Goal: Information Seeking & Learning: Learn about a topic

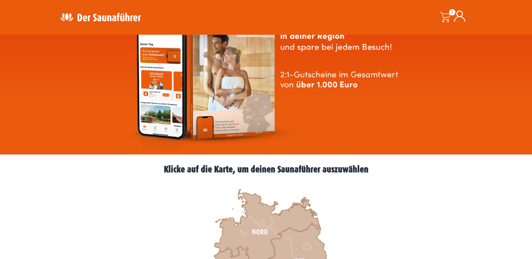
scroll to position [211, 0]
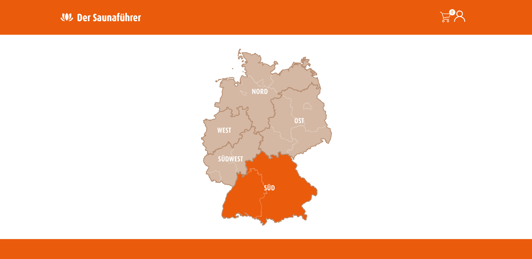
click at [241, 197] on icon at bounding box center [269, 188] width 96 height 74
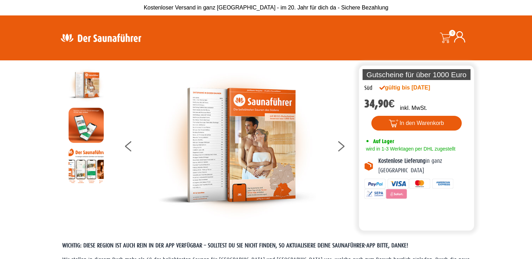
click at [211, 138] on img at bounding box center [237, 145] width 158 height 156
click at [340, 146] on button at bounding box center [345, 148] width 18 height 18
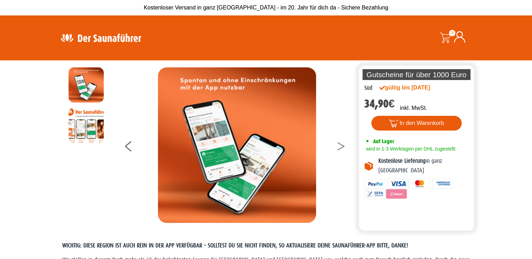
click at [340, 146] on button at bounding box center [345, 148] width 18 height 18
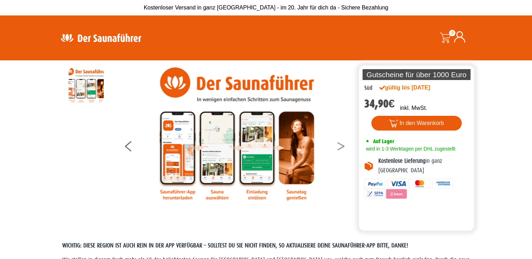
click at [340, 146] on button at bounding box center [345, 148] width 18 height 18
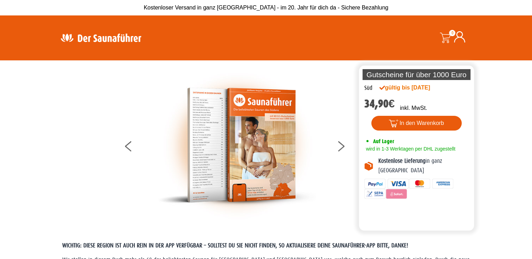
click at [223, 145] on img at bounding box center [237, 145] width 158 height 156
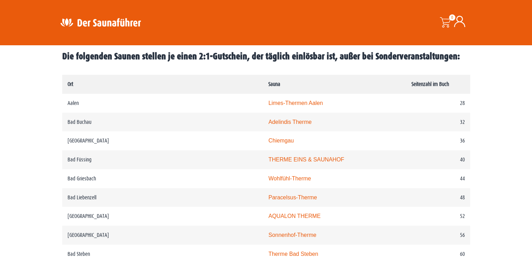
scroll to position [351, 0]
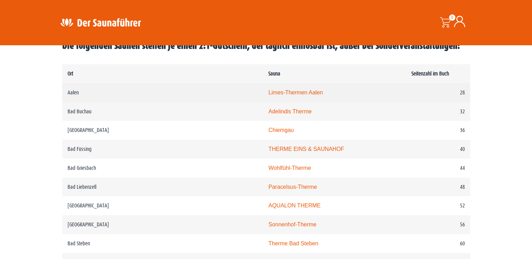
click at [268, 93] on link "Limes-Thermen Aalen" at bounding box center [295, 93] width 54 height 6
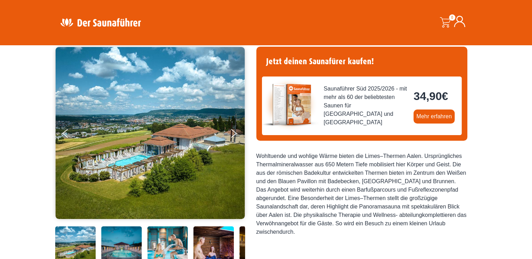
scroll to position [105, 0]
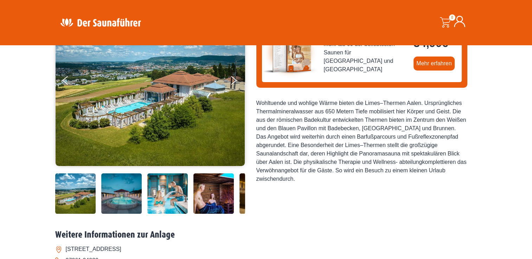
click at [129, 202] on img at bounding box center [121, 194] width 40 height 40
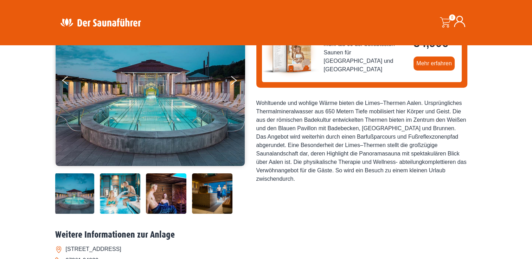
click at [121, 196] on img at bounding box center [120, 194] width 40 height 40
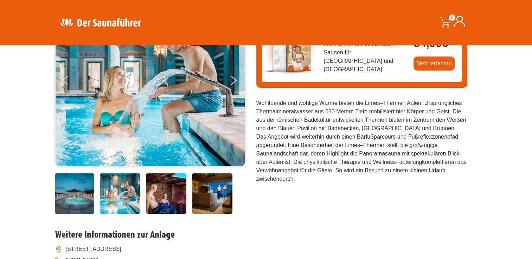
click at [157, 195] on img at bounding box center [166, 194] width 40 height 40
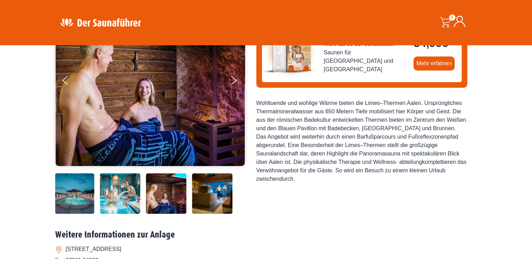
click at [201, 196] on img at bounding box center [212, 194] width 40 height 40
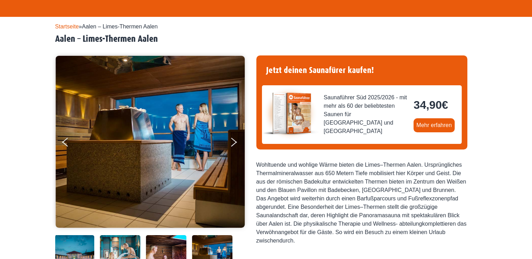
scroll to position [0, 0]
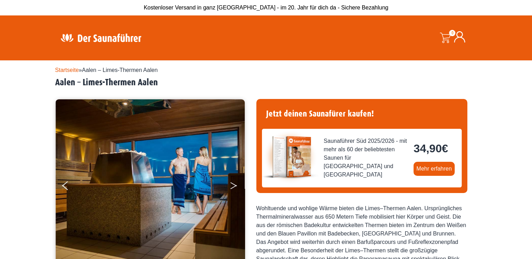
click at [236, 191] on button "Next" at bounding box center [238, 187] width 18 height 18
click at [233, 188] on button "Next" at bounding box center [238, 187] width 18 height 18
click at [64, 185] on icon "Previous" at bounding box center [65, 184] width 6 height 4
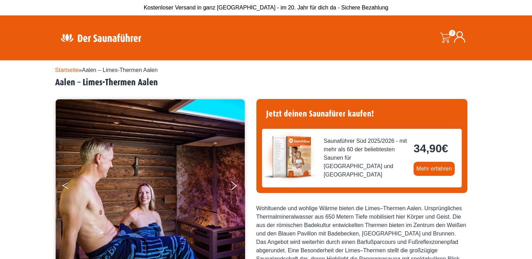
click at [64, 185] on icon "Previous" at bounding box center [65, 184] width 6 height 4
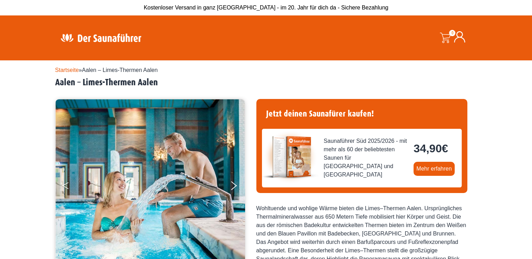
click at [64, 185] on icon "Previous" at bounding box center [65, 184] width 6 height 4
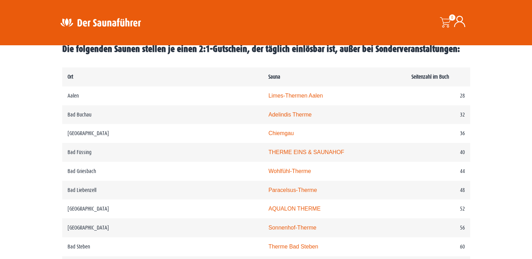
scroll to position [351, 0]
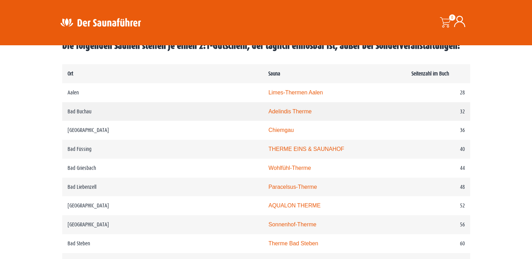
click at [268, 112] on link "Adelindis Therme" at bounding box center [289, 112] width 43 height 6
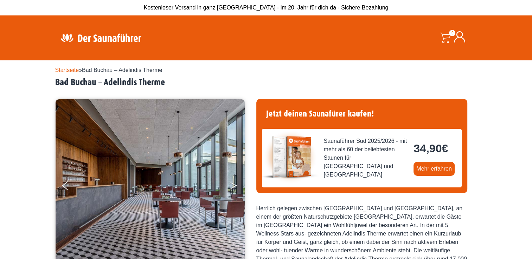
click at [233, 187] on icon "Next" at bounding box center [233, 187] width 6 height 4
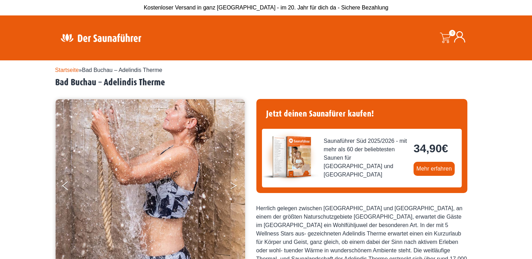
click at [233, 187] on icon "Next" at bounding box center [233, 187] width 6 height 4
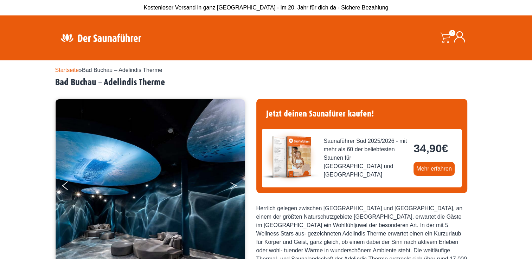
click at [233, 187] on icon "Next" at bounding box center [233, 187] width 6 height 4
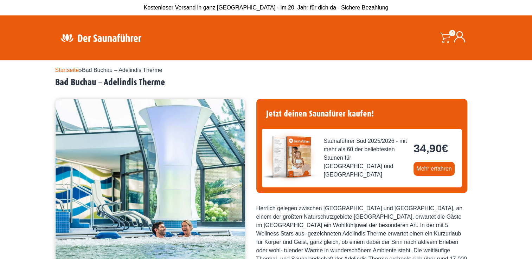
click at [233, 187] on icon "Next" at bounding box center [233, 187] width 6 height 4
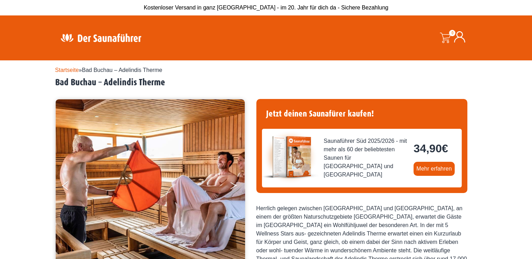
click at [233, 187] on icon "Next" at bounding box center [233, 187] width 6 height 4
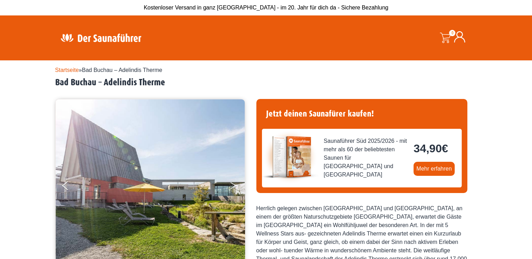
click at [233, 187] on icon "Next" at bounding box center [233, 187] width 6 height 4
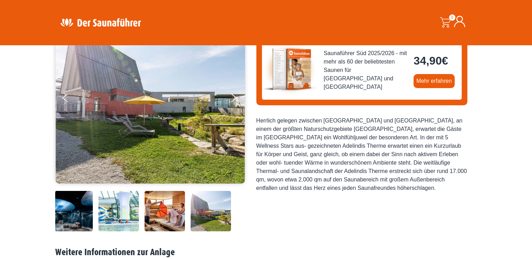
scroll to position [176, 0]
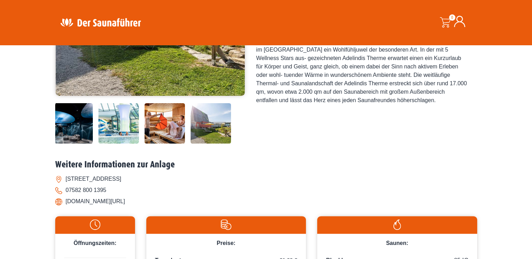
click at [92, 201] on li "[DOMAIN_NAME][URL]" at bounding box center [266, 201] width 422 height 11
click at [57, 201] on li "[DOMAIN_NAME][URL]" at bounding box center [266, 201] width 422 height 11
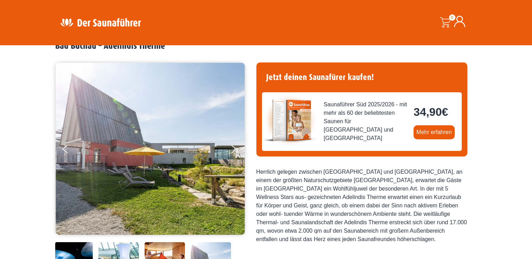
scroll to position [0, 0]
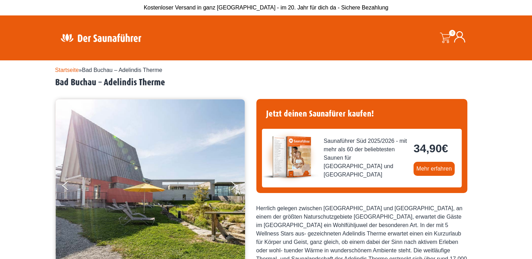
click at [67, 71] on link "Startseite" at bounding box center [67, 70] width 24 height 6
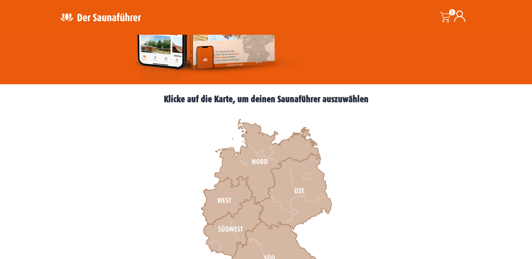
scroll to position [316, 0]
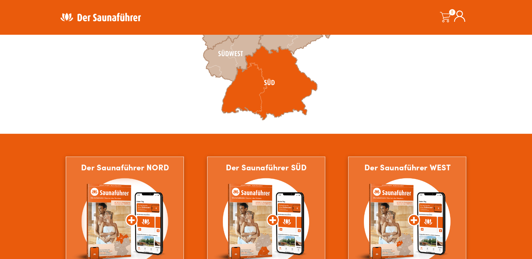
click at [263, 89] on icon at bounding box center [269, 83] width 96 height 74
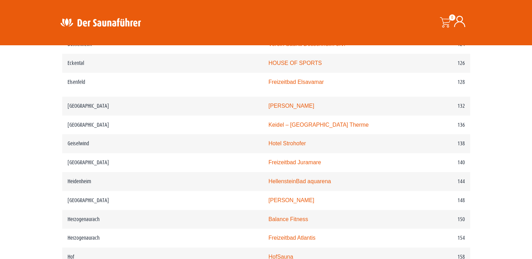
scroll to position [843, 0]
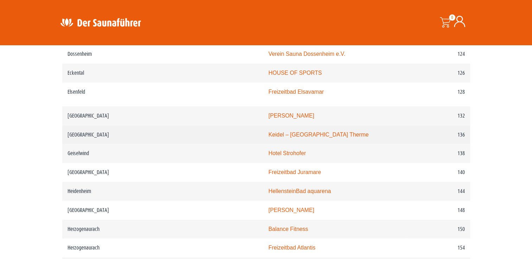
click at [268, 137] on link "Keidel – Freiburgs Therme" at bounding box center [318, 135] width 100 height 6
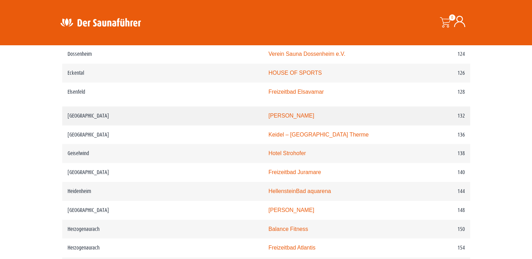
click at [268, 117] on link "Hallenbad Haslach" at bounding box center [291, 116] width 46 height 6
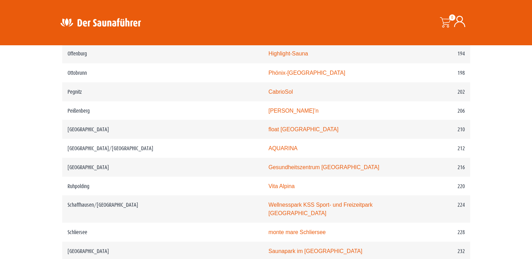
scroll to position [1300, 0]
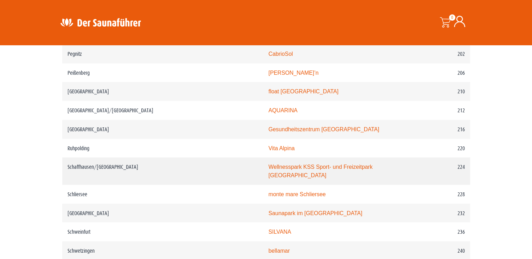
click at [268, 164] on link "Wellnesspark KSS Sport- und Freizeitpark Schaffhausen" at bounding box center [320, 171] width 104 height 14
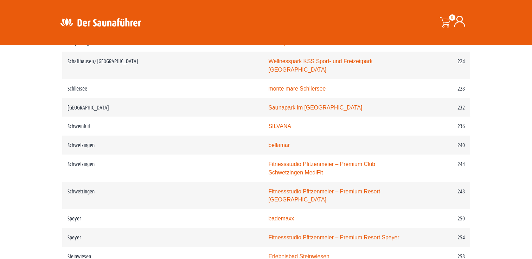
scroll to position [1476, 0]
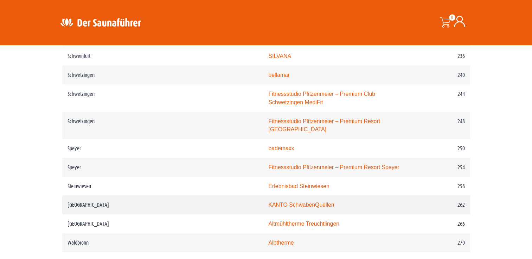
click at [268, 202] on link "KANTO SchwabenQuellen" at bounding box center [301, 205] width 66 height 6
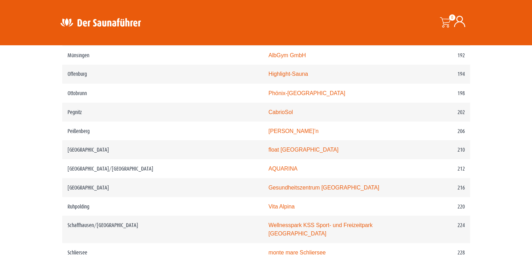
scroll to position [1230, 0]
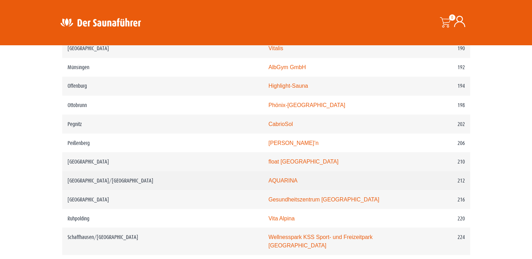
click at [268, 177] on link "AQUARINA" at bounding box center [282, 180] width 29 height 6
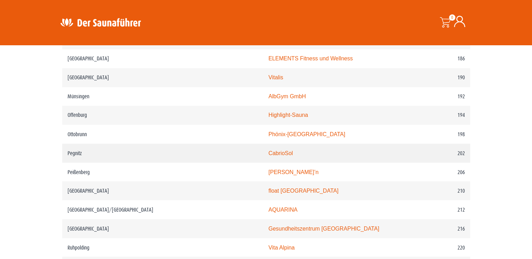
scroll to position [1160, 0]
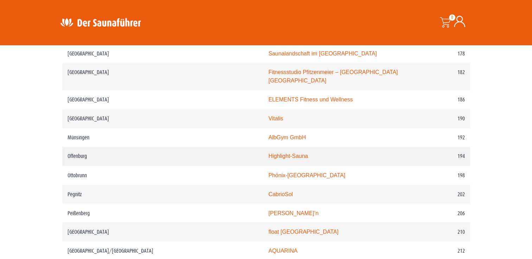
click at [268, 153] on link "Highlight-Sauna" at bounding box center [288, 156] width 40 height 6
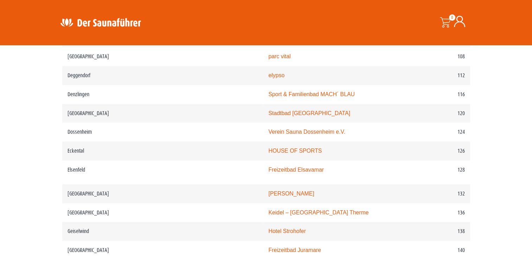
scroll to position [808, 0]
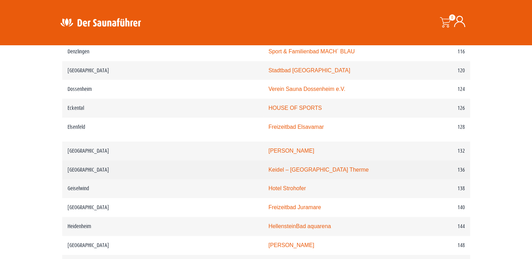
click at [91, 172] on td "Freiburg" at bounding box center [162, 170] width 201 height 19
click at [84, 171] on td "Freiburg" at bounding box center [162, 170] width 201 height 19
click at [268, 169] on link "Keidel – [GEOGRAPHIC_DATA] Therme" at bounding box center [318, 170] width 100 height 6
click at [268, 169] on link "Keidel – Freiburgs Therme" at bounding box center [318, 170] width 100 height 6
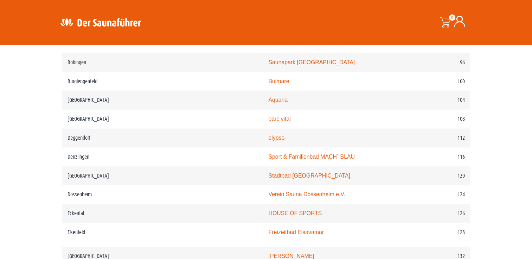
scroll to position [632, 0]
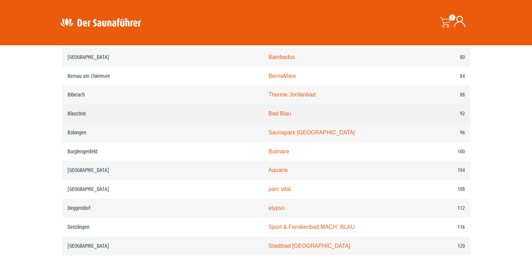
click at [268, 115] on link "Bad Blau" at bounding box center [279, 114] width 22 height 6
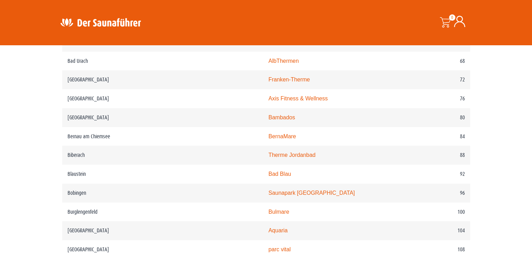
scroll to position [562, 0]
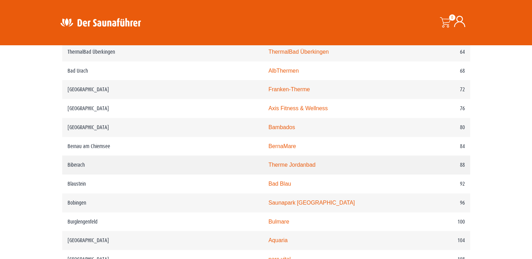
click at [268, 166] on link "Therme Jordanbad" at bounding box center [291, 165] width 47 height 6
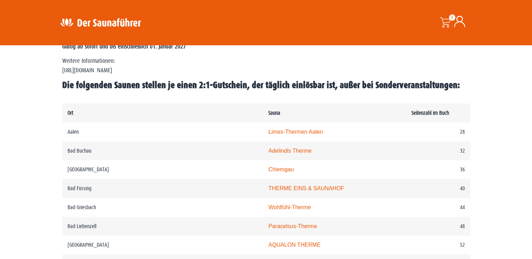
scroll to position [316, 0]
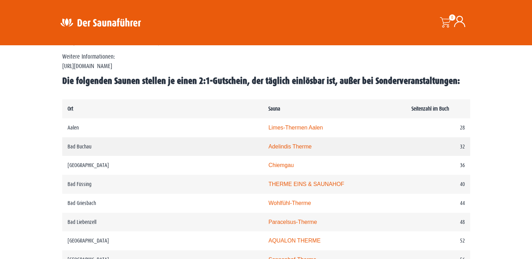
click at [72, 147] on td "Bad Buchau" at bounding box center [162, 146] width 201 height 19
click at [268, 145] on link "Adelindis Therme" at bounding box center [289, 147] width 43 height 6
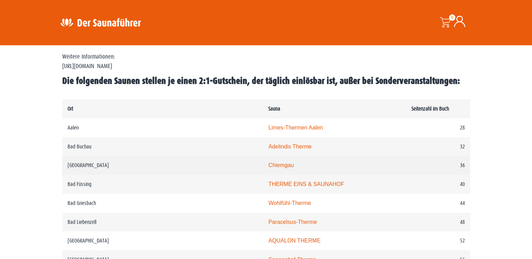
click at [268, 167] on link "Chiemgau" at bounding box center [280, 165] width 25 height 6
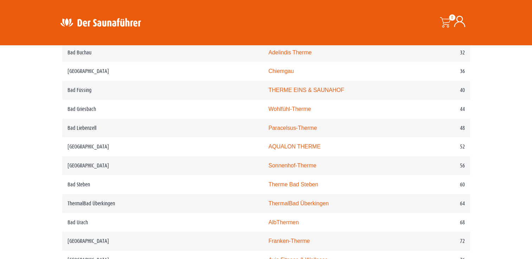
scroll to position [422, 0]
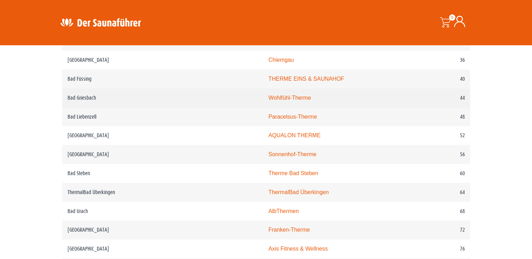
click at [268, 97] on link "Wohlfühl-Therme" at bounding box center [289, 98] width 43 height 6
click at [268, 98] on link "Wohlfühl-Therme" at bounding box center [289, 98] width 43 height 6
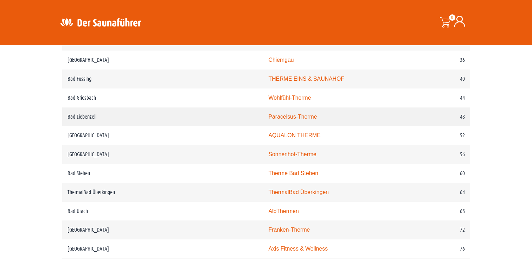
click at [268, 116] on link "Paracelsus-Therme" at bounding box center [292, 117] width 48 height 6
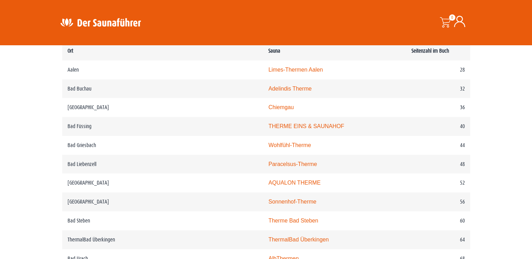
scroll to position [387, 0]
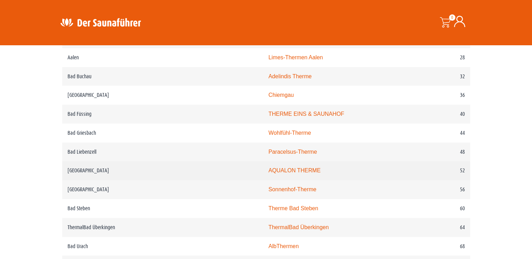
click at [268, 169] on link "AQUALON THERME" at bounding box center [294, 171] width 52 height 6
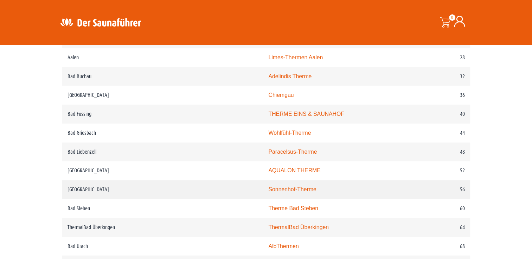
click at [268, 189] on link "Sonnenhof-Therme" at bounding box center [292, 190] width 48 height 6
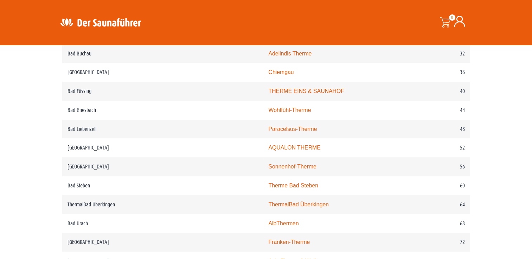
scroll to position [422, 0]
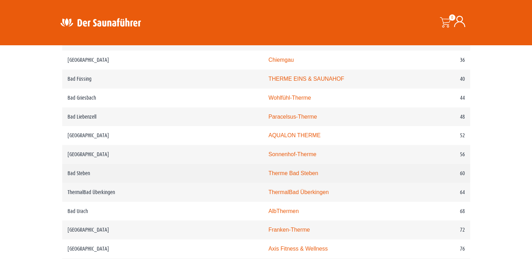
click at [268, 174] on link "Therme Bad Steben" at bounding box center [293, 173] width 50 height 6
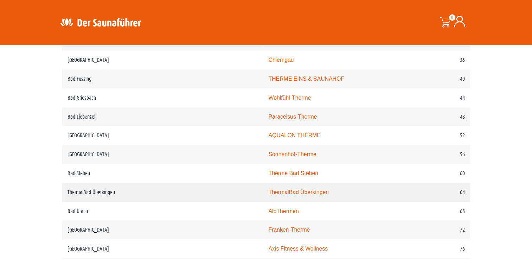
click at [268, 195] on link "ThermalBad Überkingen" at bounding box center [298, 192] width 60 height 6
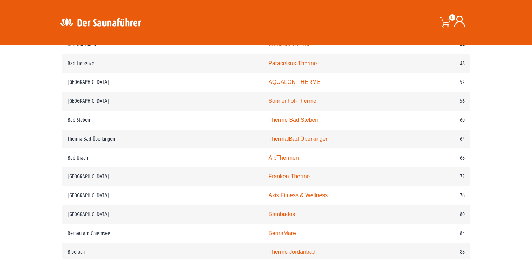
scroll to position [492, 0]
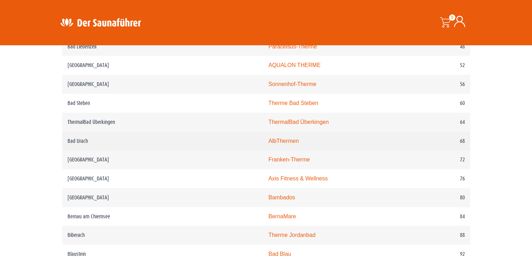
click at [268, 143] on link "AlbThermen" at bounding box center [283, 141] width 30 height 6
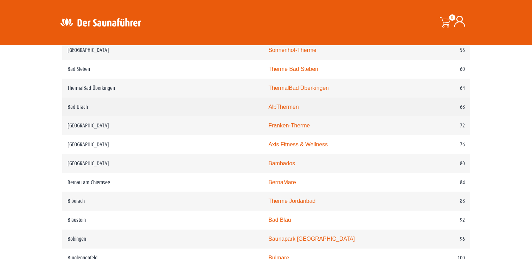
scroll to position [562, 0]
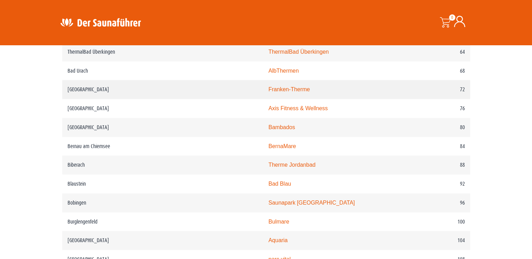
click at [268, 91] on link "Franken-Therme" at bounding box center [288, 89] width 41 height 6
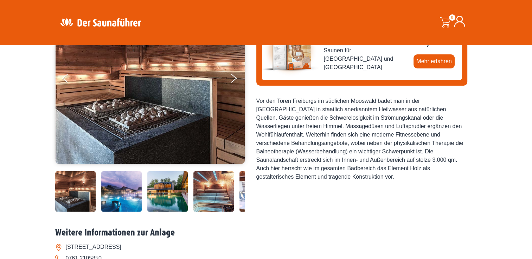
scroll to position [70, 0]
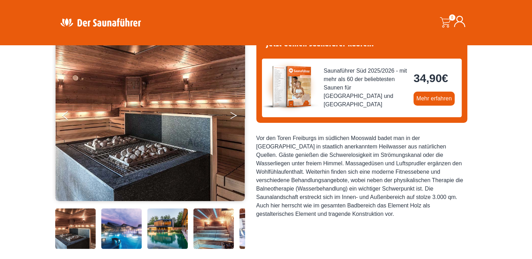
click at [232, 116] on button "Next" at bounding box center [238, 117] width 18 height 18
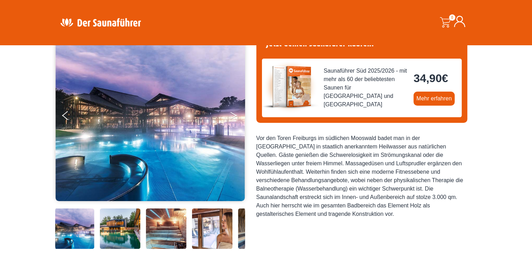
click at [234, 116] on icon "Next" at bounding box center [233, 117] width 6 height 4
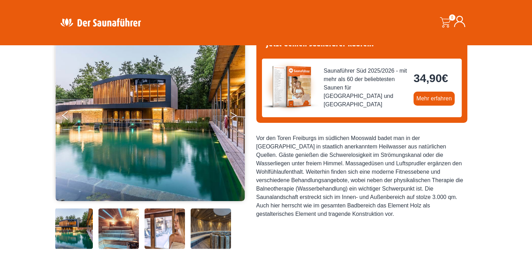
click at [234, 116] on icon "Next" at bounding box center [233, 117] width 6 height 4
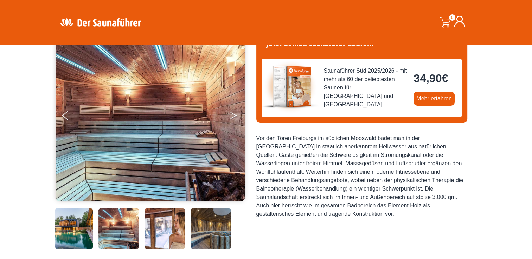
click at [234, 116] on icon "Next" at bounding box center [233, 117] width 6 height 4
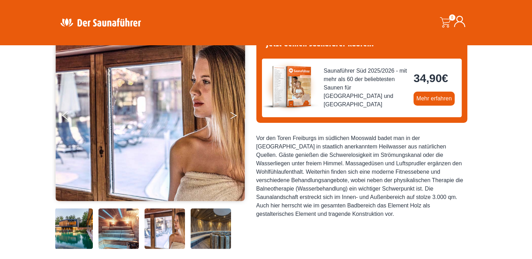
click at [234, 116] on icon "Next" at bounding box center [233, 117] width 6 height 4
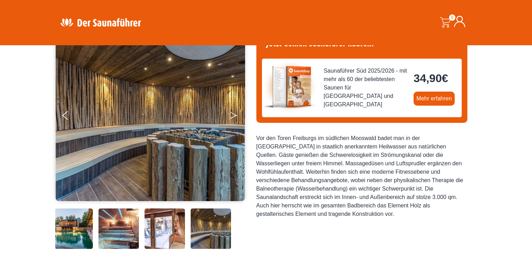
click at [234, 116] on icon "Next" at bounding box center [233, 117] width 6 height 4
click at [233, 115] on button "Next" at bounding box center [238, 117] width 18 height 18
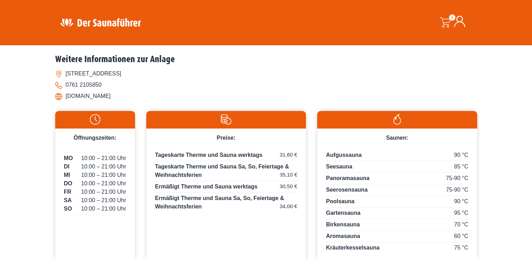
scroll to position [316, 0]
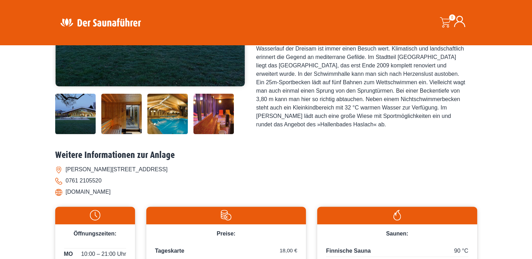
scroll to position [281, 0]
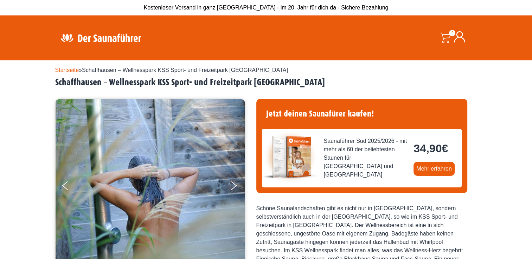
scroll to position [35, 0]
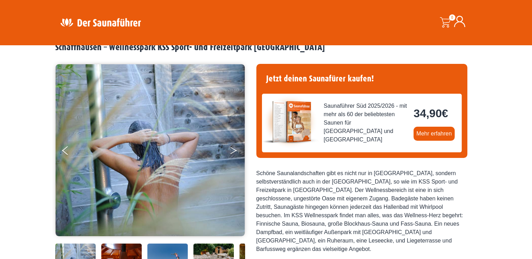
click at [235, 148] on button "Next" at bounding box center [238, 152] width 18 height 18
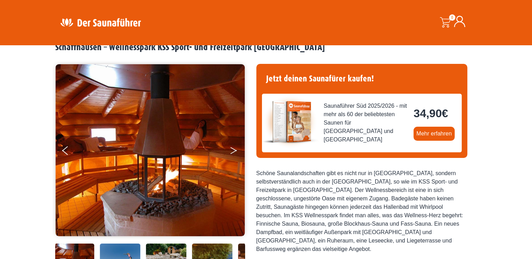
click at [234, 150] on button "Next" at bounding box center [238, 152] width 18 height 18
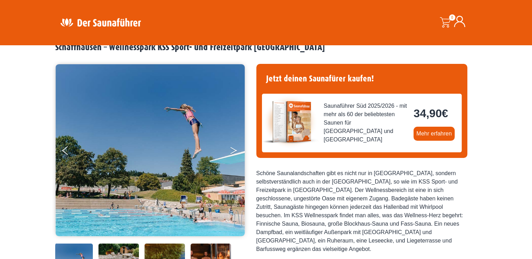
click at [234, 150] on button "Next" at bounding box center [238, 152] width 18 height 18
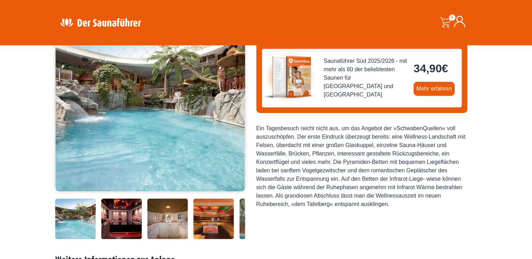
scroll to position [35, 0]
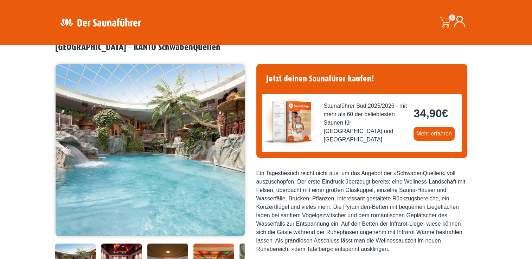
click at [235, 150] on icon "Next" at bounding box center [233, 152] width 6 height 4
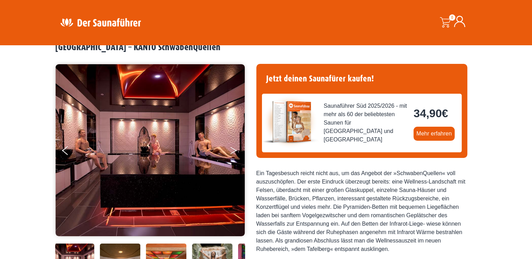
click at [235, 150] on icon "Next" at bounding box center [233, 152] width 6 height 4
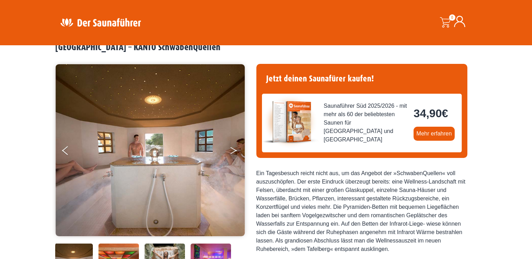
click at [235, 150] on icon "Next" at bounding box center [233, 152] width 6 height 4
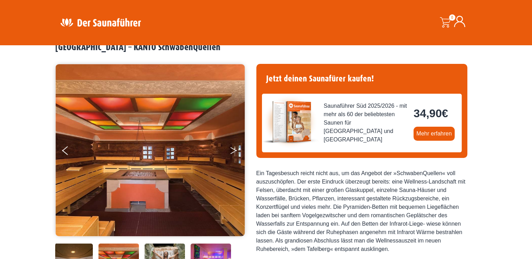
click at [233, 151] on icon "Next" at bounding box center [233, 152] width 6 height 4
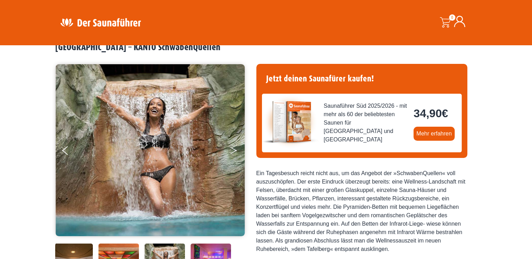
click at [233, 151] on icon "Next" at bounding box center [233, 152] width 6 height 4
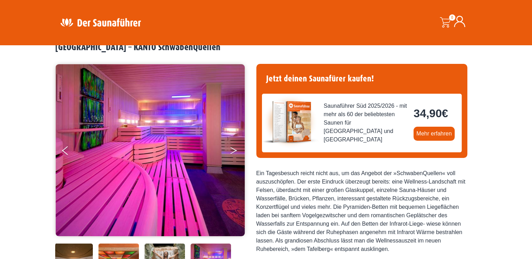
click at [233, 151] on icon "Next" at bounding box center [233, 152] width 6 height 4
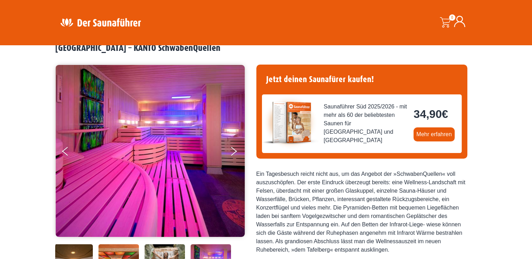
scroll to position [21, 0]
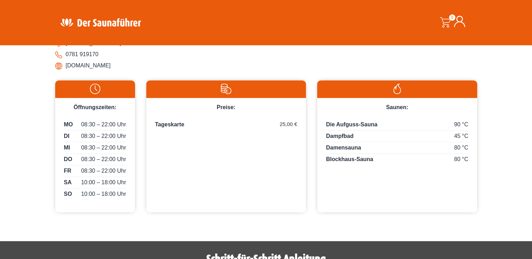
scroll to position [316, 0]
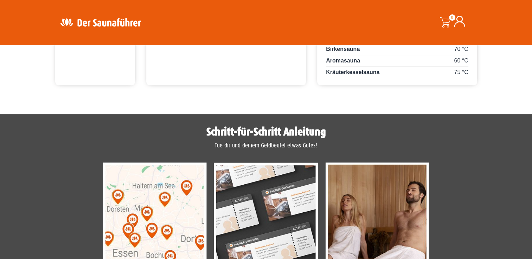
scroll to position [281, 0]
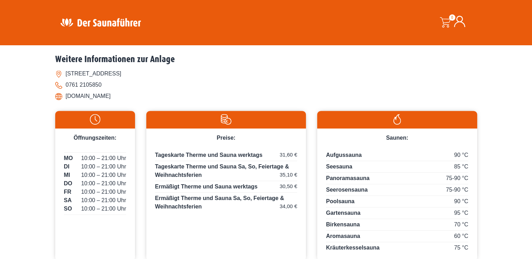
click at [83, 98] on li "www.keideltherme.de" at bounding box center [266, 96] width 422 height 11
click at [58, 95] on li "www.keideltherme.de" at bounding box center [266, 96] width 422 height 11
drag, startPoint x: 66, startPoint y: 99, endPoint x: 98, endPoint y: 91, distance: 32.6
click at [98, 91] on li "www.keideltherme.de" at bounding box center [266, 96] width 422 height 11
drag, startPoint x: 98, startPoint y: 91, endPoint x: 65, endPoint y: 96, distance: 33.4
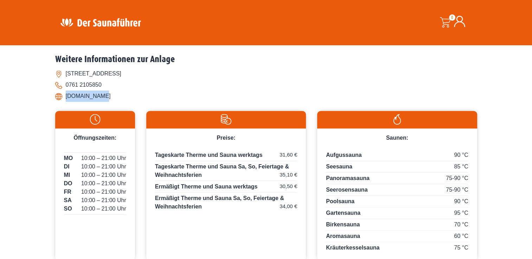
click at [65, 96] on li "www.keideltherme.de" at bounding box center [266, 96] width 422 height 11
copy li "www.keideltherme.de"
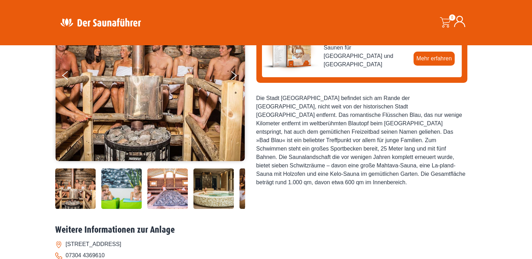
scroll to position [70, 0]
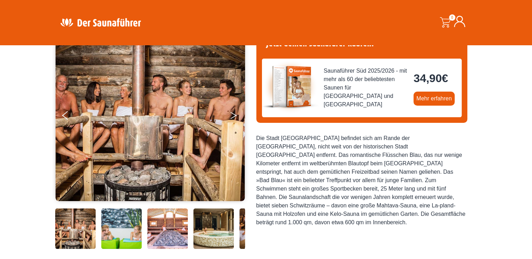
click at [233, 115] on button "Next" at bounding box center [238, 117] width 18 height 18
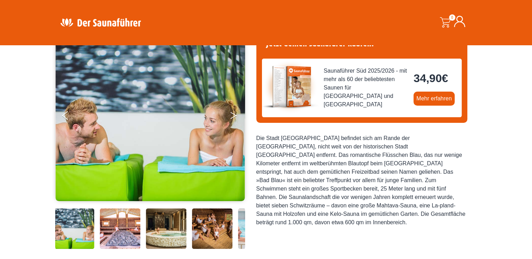
click at [233, 115] on button "Next" at bounding box center [238, 117] width 18 height 18
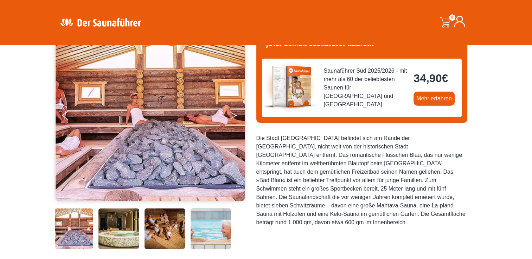
click at [233, 115] on button "Next" at bounding box center [238, 117] width 18 height 18
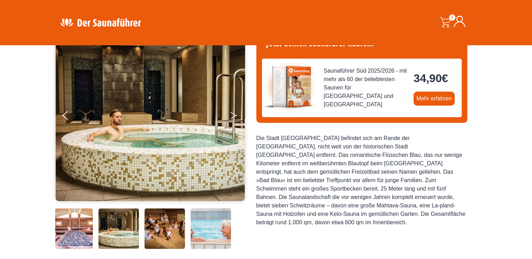
click at [233, 115] on button "Next" at bounding box center [238, 117] width 18 height 18
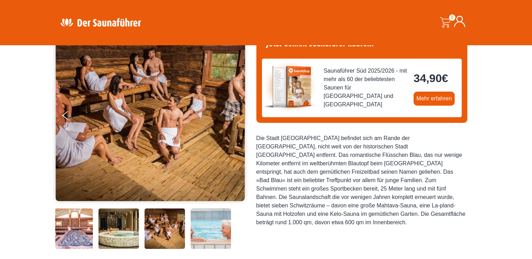
click at [233, 115] on button "Next" at bounding box center [238, 117] width 18 height 18
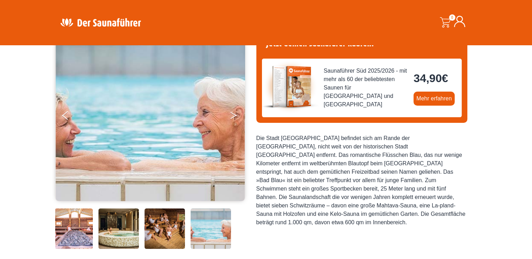
click at [233, 115] on button "Next" at bounding box center [238, 117] width 18 height 18
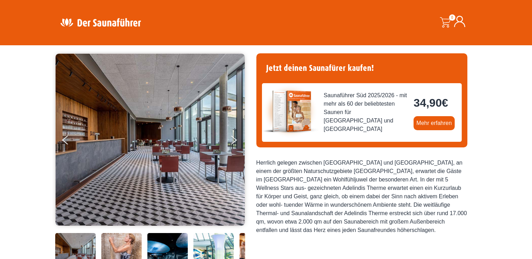
scroll to position [35, 0]
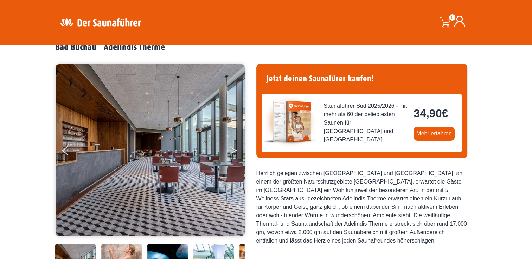
click at [233, 152] on button "Next" at bounding box center [238, 152] width 18 height 18
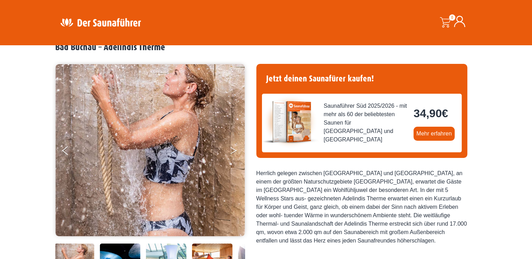
click at [233, 152] on button "Next" at bounding box center [238, 152] width 18 height 18
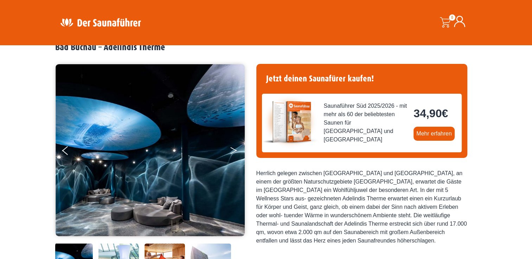
click at [233, 152] on button "Next" at bounding box center [238, 152] width 18 height 18
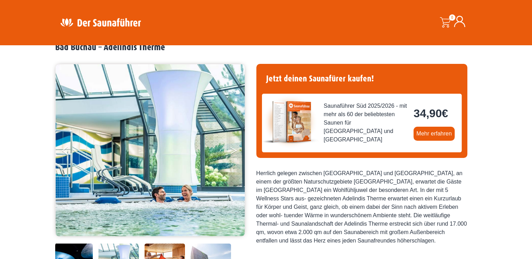
click at [233, 152] on button "Next" at bounding box center [238, 152] width 18 height 18
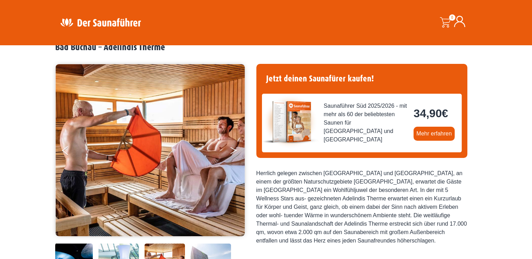
click at [233, 152] on button "Next" at bounding box center [238, 152] width 18 height 18
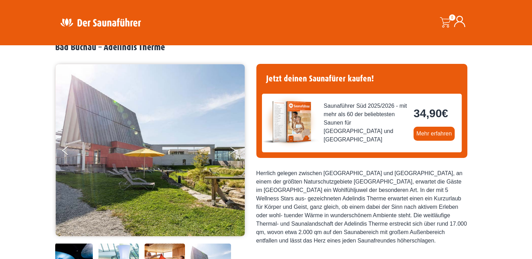
click at [233, 152] on button "Next" at bounding box center [238, 152] width 18 height 18
click at [64, 151] on button "Previous" at bounding box center [71, 152] width 18 height 18
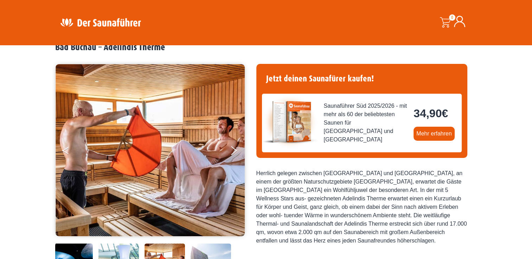
click at [64, 151] on button "Previous" at bounding box center [71, 152] width 18 height 18
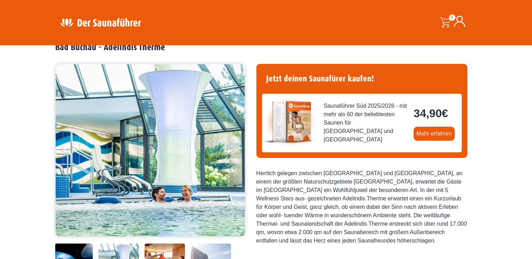
click at [64, 151] on button "Previous" at bounding box center [71, 152] width 18 height 18
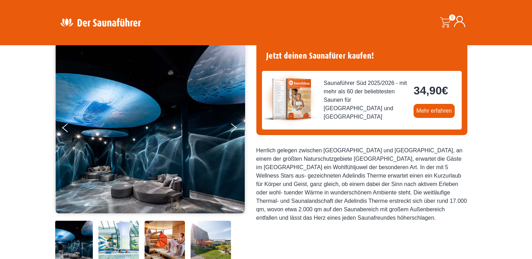
scroll to position [105, 0]
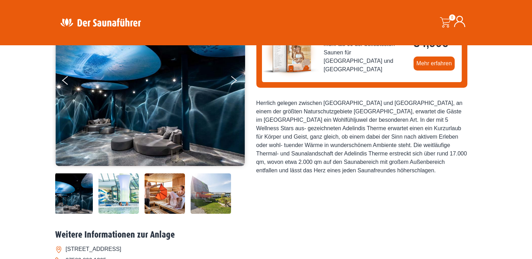
click at [66, 200] on img at bounding box center [72, 194] width 40 height 40
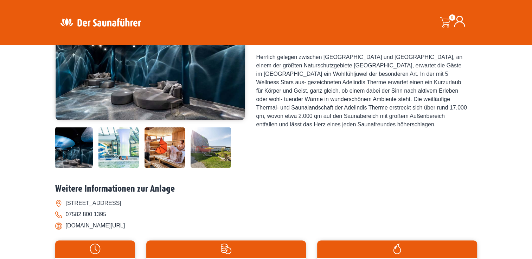
scroll to position [211, 0]
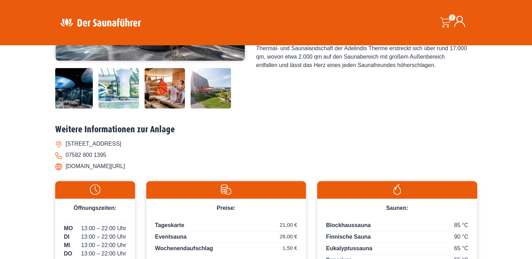
drag, startPoint x: 66, startPoint y: 168, endPoint x: 133, endPoint y: 165, distance: 66.5
click at [133, 165] on li "www.adelindistherme.de/" at bounding box center [266, 166] width 422 height 11
copy li "www.adelindistherme.de/"
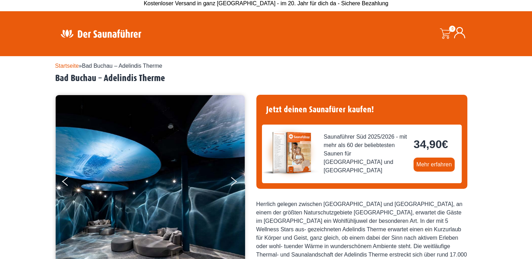
scroll to position [0, 0]
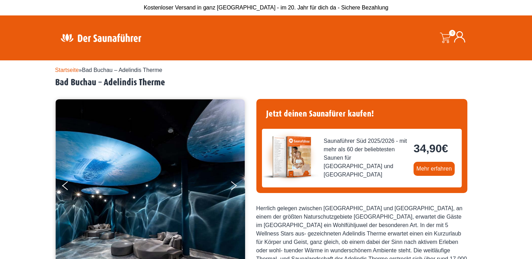
click at [139, 145] on img at bounding box center [150, 185] width 189 height 172
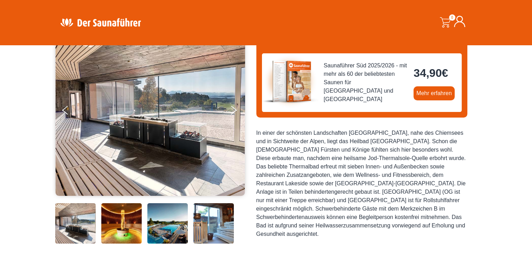
scroll to position [70, 0]
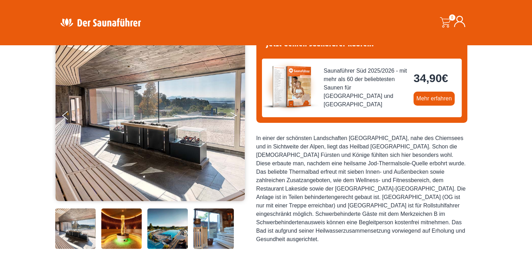
click at [233, 115] on button "Next" at bounding box center [238, 117] width 18 height 18
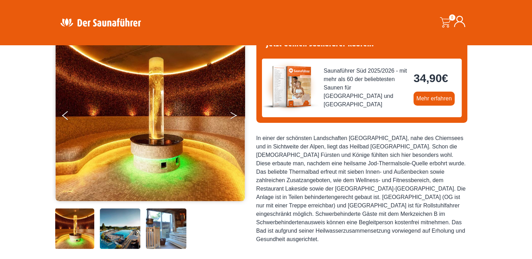
click at [233, 115] on button "Next" at bounding box center [238, 117] width 18 height 18
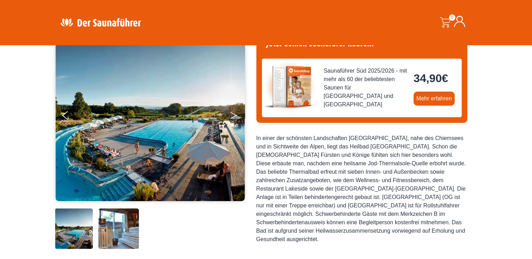
click at [233, 115] on button "Next" at bounding box center [238, 117] width 18 height 18
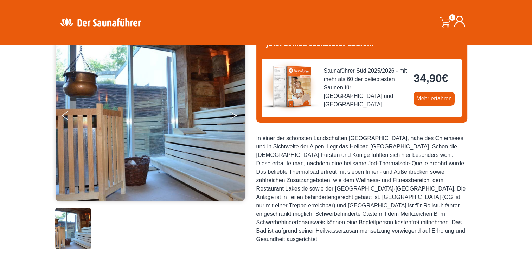
click at [233, 115] on button "Next" at bounding box center [238, 117] width 18 height 18
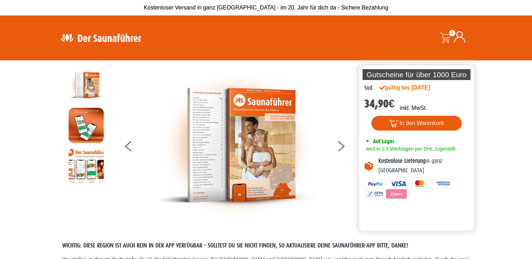
click at [105, 37] on img at bounding box center [100, 38] width 91 height 14
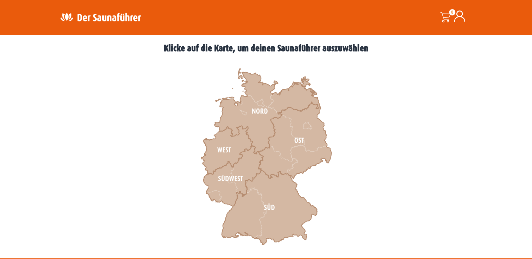
scroll to position [281, 0]
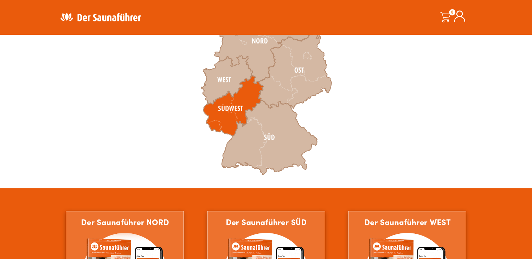
click at [231, 111] on icon at bounding box center [233, 106] width 60 height 60
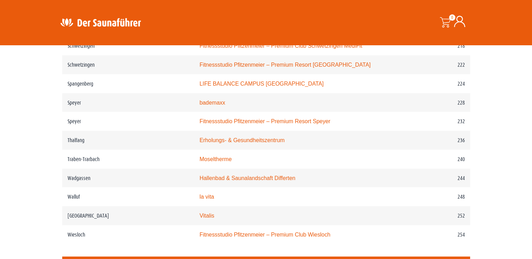
scroll to position [1405, 0]
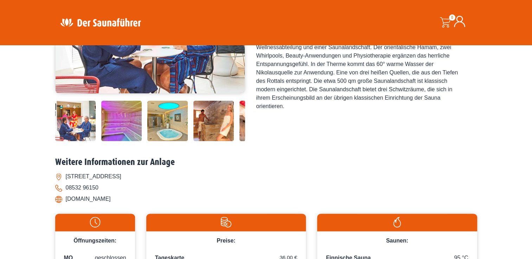
scroll to position [176, 0]
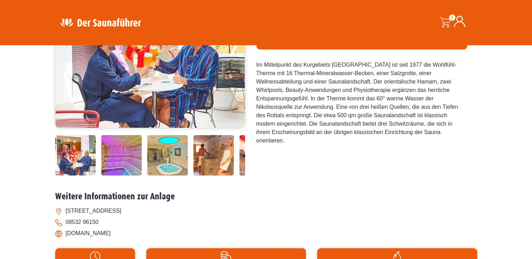
scroll to position [141, 0]
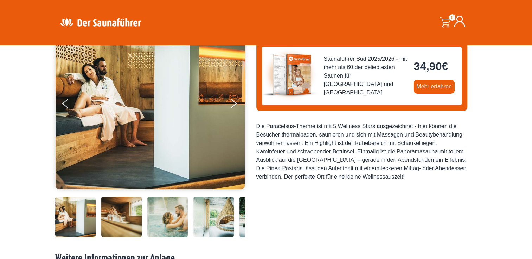
scroll to position [70, 0]
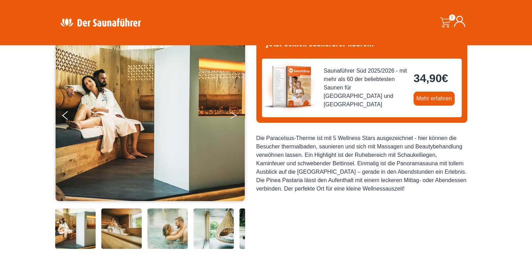
click at [233, 114] on icon "Next" at bounding box center [233, 114] width 6 height 4
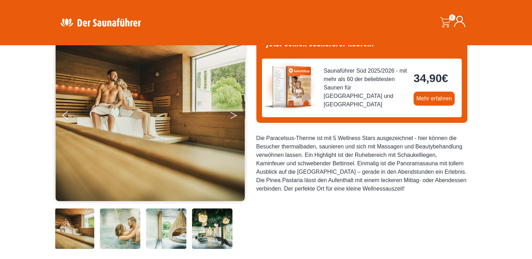
click at [233, 114] on icon "Next" at bounding box center [233, 114] width 6 height 4
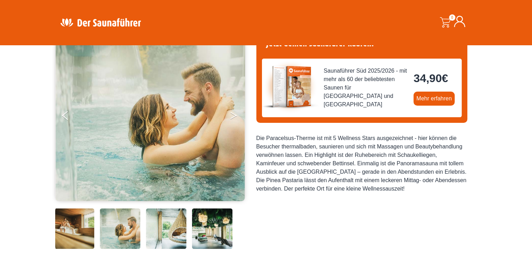
click at [232, 116] on button "Next" at bounding box center [238, 117] width 18 height 18
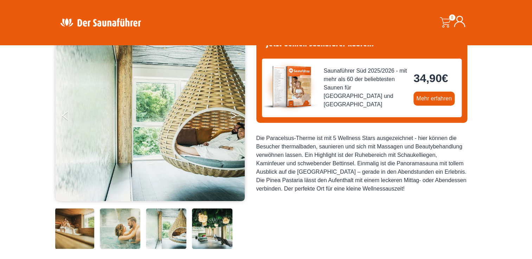
click at [234, 116] on icon "Next" at bounding box center [233, 117] width 6 height 4
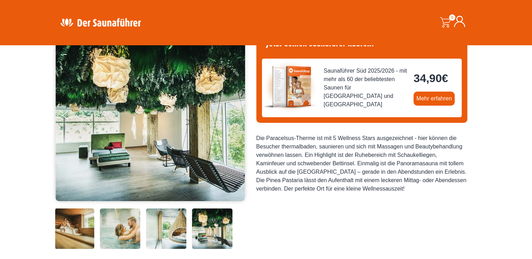
click at [234, 116] on icon "Next" at bounding box center [233, 117] width 6 height 4
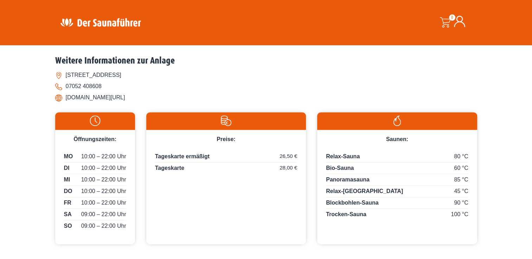
scroll to position [281, 0]
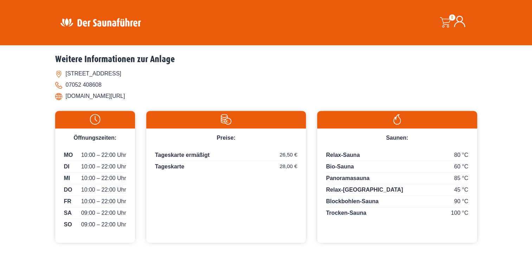
drag, startPoint x: 134, startPoint y: 96, endPoint x: 66, endPoint y: 98, distance: 67.5
click at [66, 98] on li "www.paracelsus-therme.de/" at bounding box center [266, 96] width 422 height 11
copy li "www.paracelsus-therme.de/"
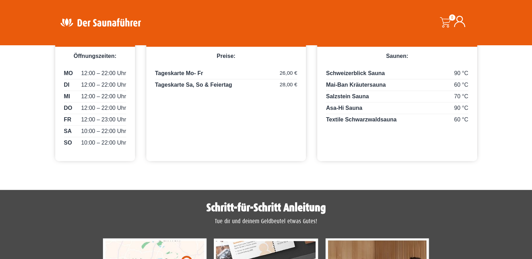
scroll to position [316, 0]
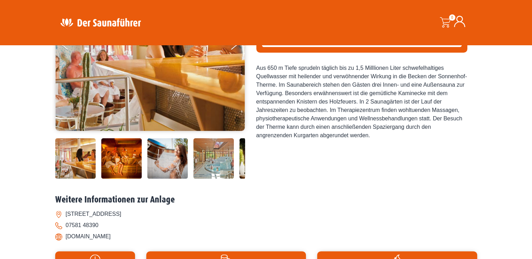
scroll to position [105, 0]
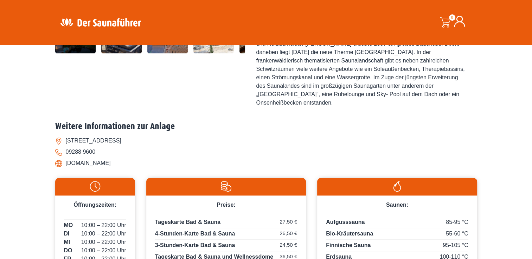
scroll to position [351, 0]
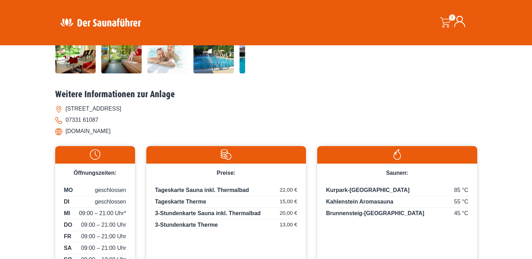
scroll to position [316, 0]
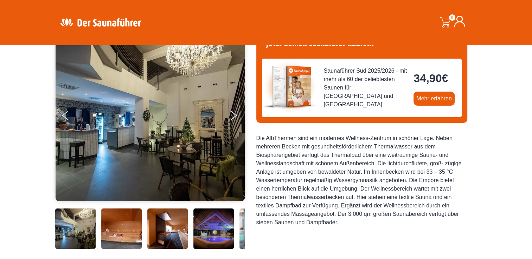
scroll to position [35, 0]
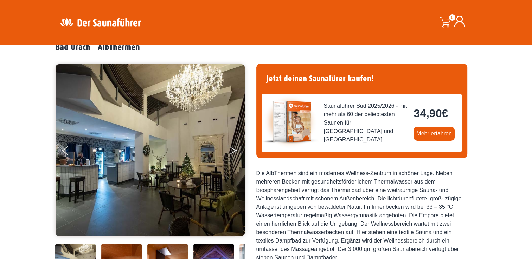
click at [231, 151] on button "Next" at bounding box center [238, 152] width 18 height 18
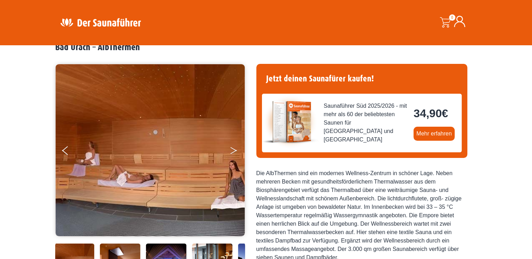
click at [233, 151] on icon "Next" at bounding box center [233, 152] width 6 height 4
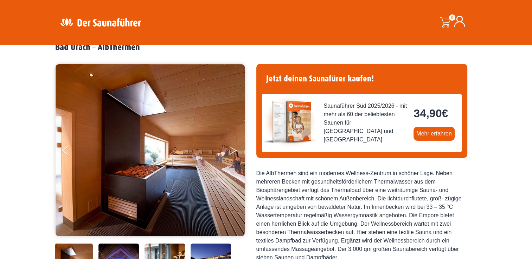
click at [233, 151] on icon "Next" at bounding box center [233, 152] width 6 height 4
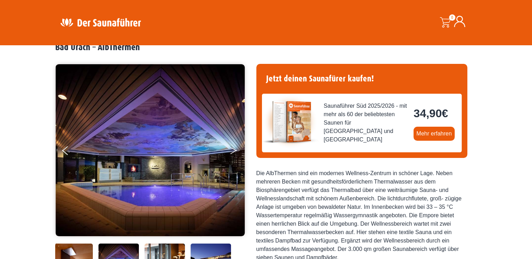
click at [233, 151] on icon "Next" at bounding box center [233, 152] width 6 height 4
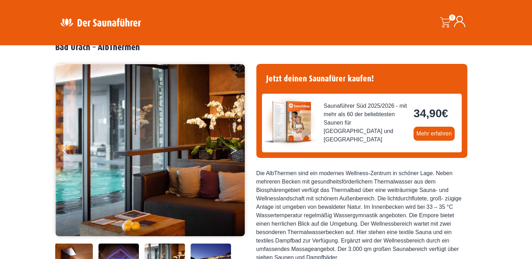
click at [233, 151] on icon "Next" at bounding box center [233, 152] width 6 height 4
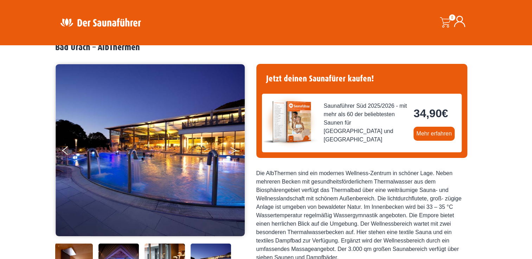
click at [233, 151] on icon "Next" at bounding box center [233, 152] width 6 height 4
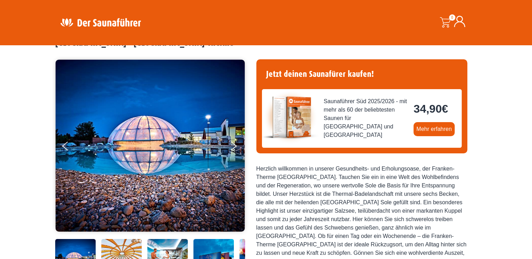
scroll to position [35, 0]
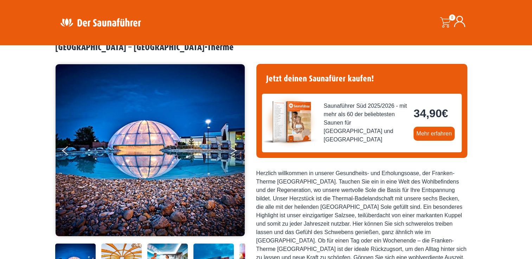
click at [232, 148] on icon "Next" at bounding box center [233, 149] width 6 height 4
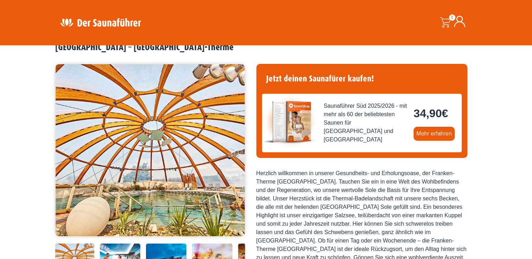
click at [232, 151] on button "Next" at bounding box center [238, 152] width 18 height 18
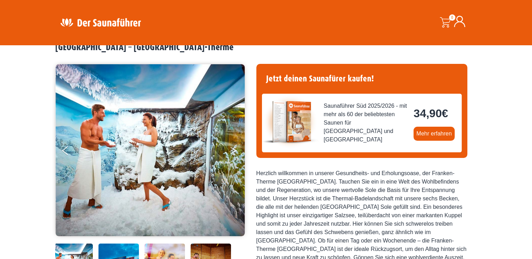
click at [232, 151] on button "Next" at bounding box center [238, 152] width 18 height 18
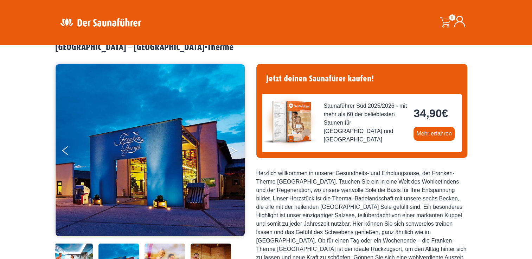
click at [232, 151] on button "Next" at bounding box center [238, 152] width 18 height 18
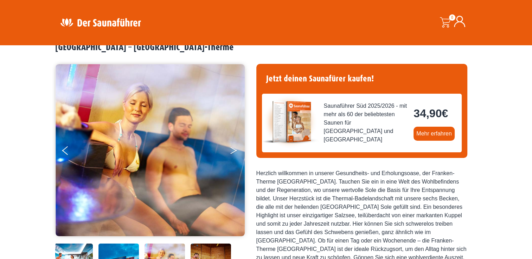
click at [232, 151] on button "Next" at bounding box center [238, 152] width 18 height 18
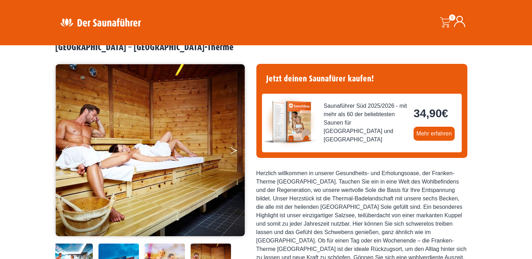
click at [232, 151] on button "Next" at bounding box center [238, 152] width 18 height 18
click at [233, 151] on icon "Next" at bounding box center [233, 152] width 6 height 4
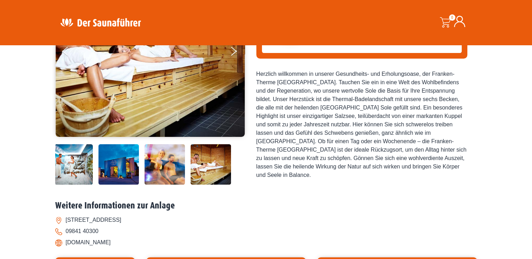
scroll to position [211, 0]
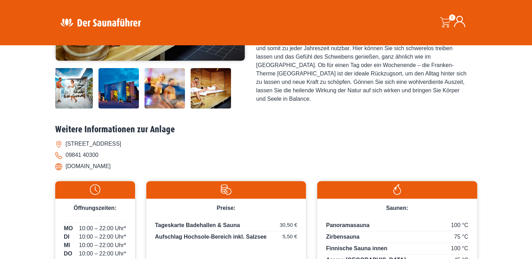
drag, startPoint x: 119, startPoint y: 143, endPoint x: 174, endPoint y: 139, distance: 54.6
click at [174, 139] on li "[STREET_ADDRESS]" at bounding box center [266, 143] width 422 height 11
copy li "91438 [GEOGRAPHIC_DATA]"
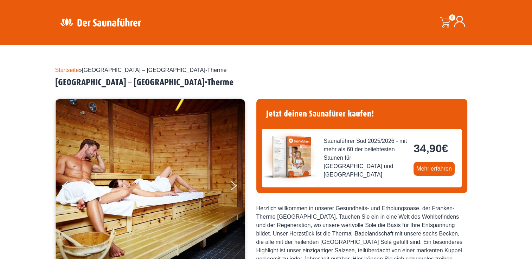
scroll to position [176, 0]
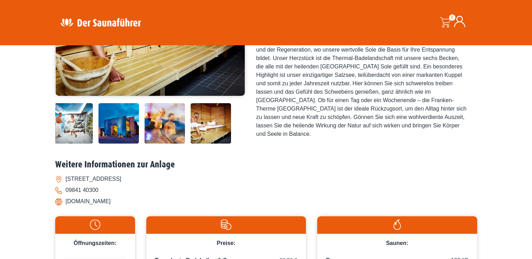
drag, startPoint x: 66, startPoint y: 202, endPoint x: 131, endPoint y: 196, distance: 65.6
click at [131, 196] on li "[DOMAIN_NAME]" at bounding box center [266, 201] width 422 height 11
copy li "[DOMAIN_NAME]"
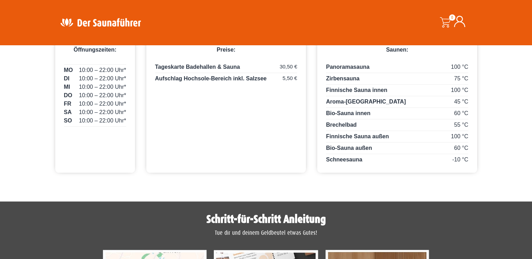
scroll to position [291, 0]
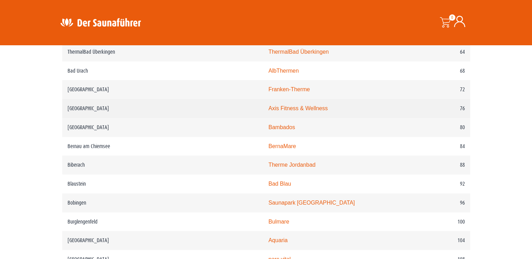
click at [268, 109] on link "Axis Fitness & Wellness" at bounding box center [297, 108] width 59 height 6
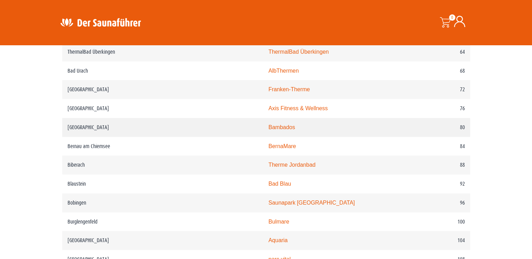
click at [268, 129] on link "Bambados" at bounding box center [281, 127] width 27 height 6
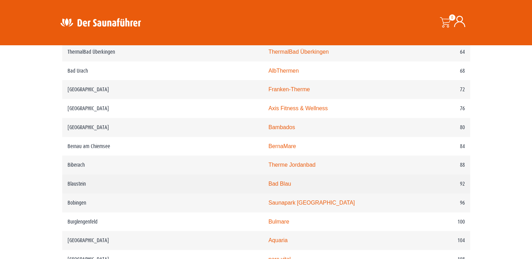
click at [268, 184] on link "Bad Blau" at bounding box center [279, 184] width 22 height 6
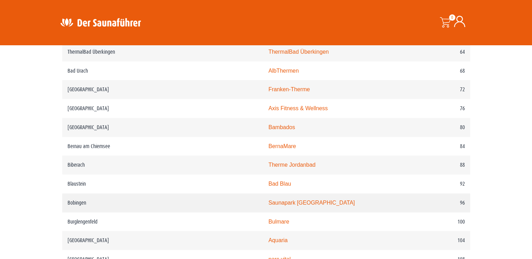
click at [268, 204] on link "Saunapark Bobingen" at bounding box center [311, 203] width 86 height 6
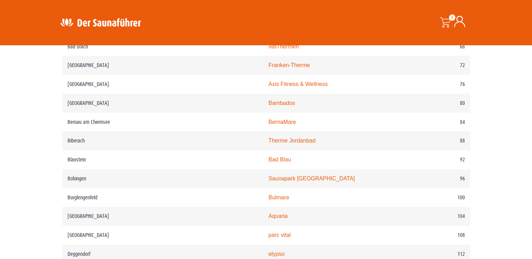
scroll to position [597, 0]
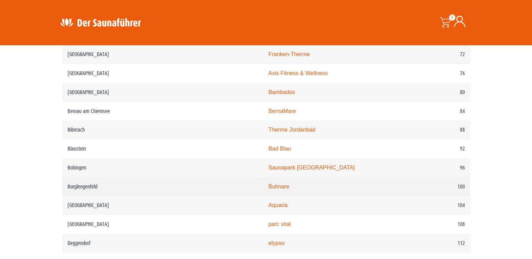
click at [268, 185] on link "Bulmare" at bounding box center [278, 187] width 21 height 6
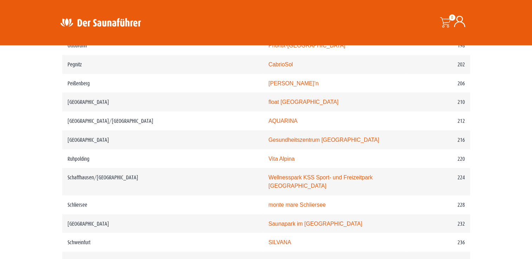
scroll to position [1300, 0]
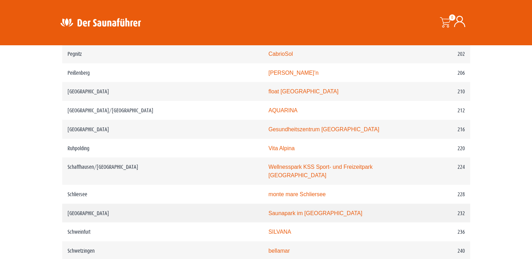
click at [268, 210] on link "Saunapark im Schenkenseebad" at bounding box center [315, 213] width 94 height 6
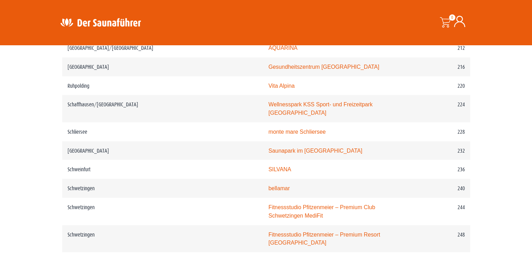
scroll to position [1405, 0]
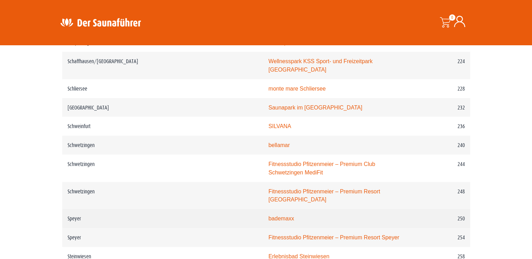
click at [268, 216] on link "bademaxx" at bounding box center [281, 219] width 26 height 6
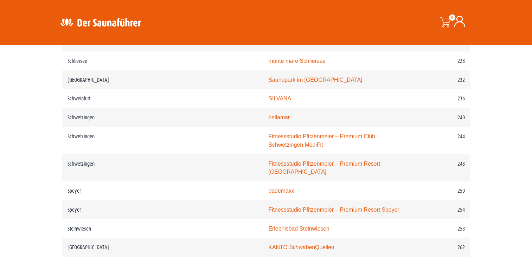
scroll to position [1476, 0]
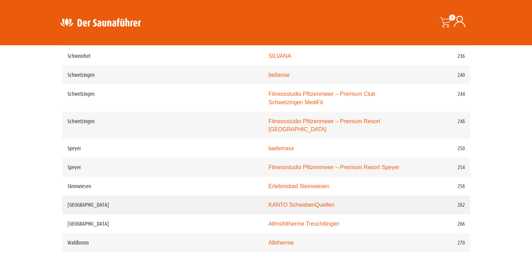
click at [268, 202] on link "KANTO SchwabenQuellen" at bounding box center [301, 205] width 66 height 6
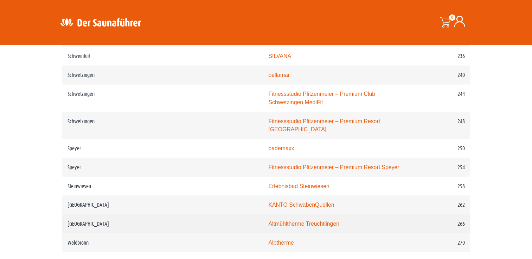
click at [268, 221] on link "Altmühltherme Treuchtlingen" at bounding box center [303, 224] width 71 height 6
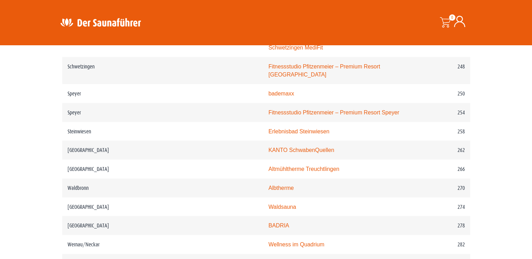
scroll to position [1546, 0]
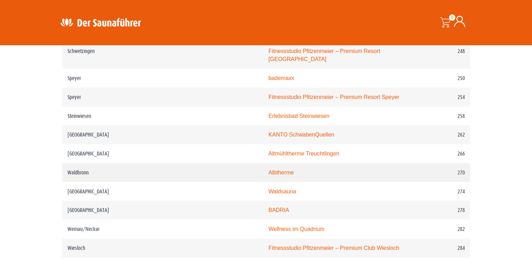
click at [268, 170] on link "Albtherme" at bounding box center [280, 173] width 25 height 6
click at [263, 201] on td "BADRIA" at bounding box center [334, 210] width 143 height 19
click at [268, 207] on link "BADRIA" at bounding box center [278, 210] width 21 height 6
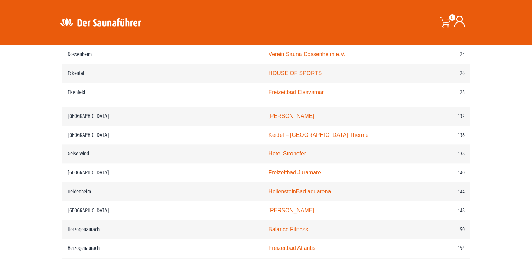
scroll to position [843, 0]
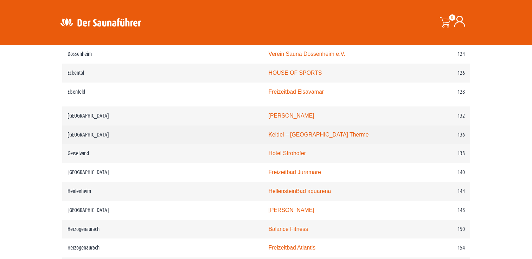
click at [268, 136] on link "Keidel – Freiburgs Therme" at bounding box center [318, 135] width 100 height 6
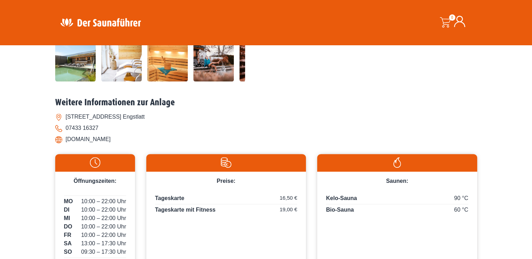
scroll to position [316, 0]
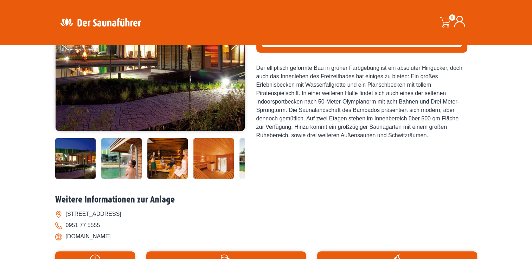
scroll to position [70, 0]
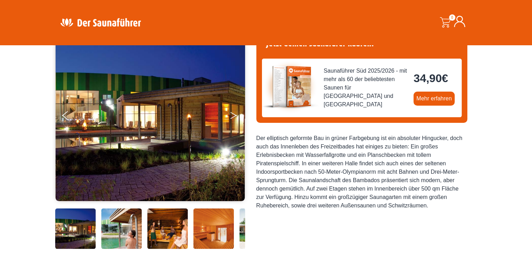
click at [234, 113] on button "Next" at bounding box center [238, 117] width 18 height 18
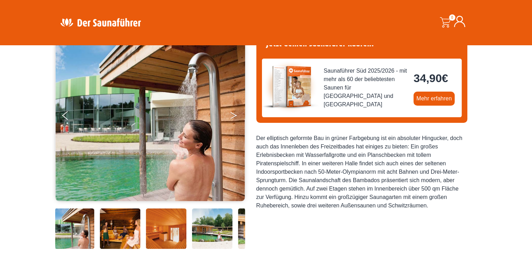
click at [234, 113] on button "Next" at bounding box center [238, 117] width 18 height 18
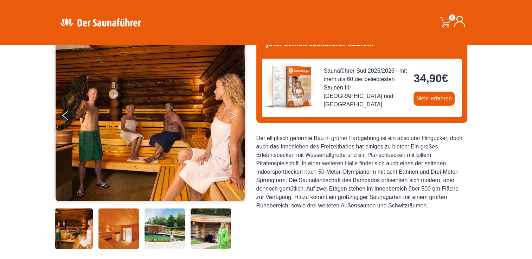
click at [234, 113] on button "Next" at bounding box center [238, 117] width 18 height 18
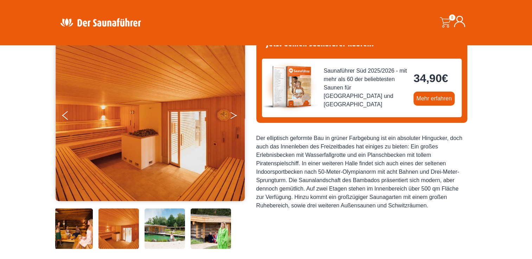
click at [234, 113] on button "Next" at bounding box center [238, 117] width 18 height 18
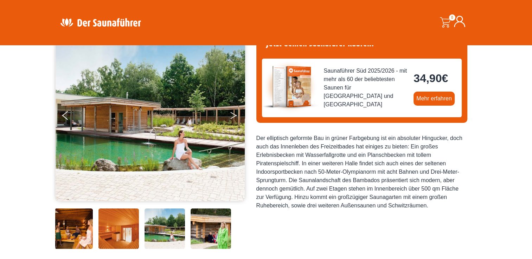
click at [234, 113] on button "Next" at bounding box center [238, 117] width 18 height 18
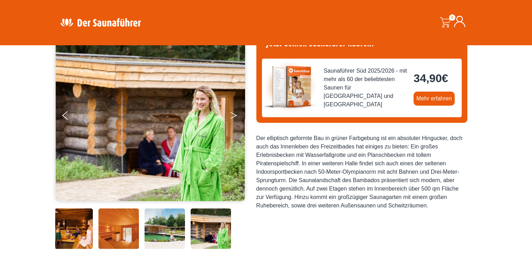
click at [234, 113] on button "Next" at bounding box center [238, 117] width 18 height 18
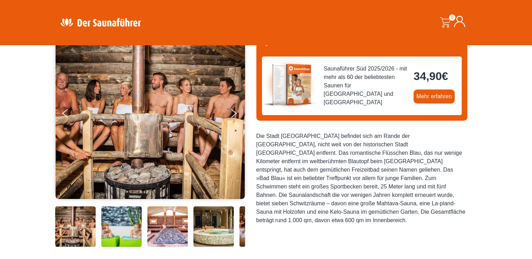
scroll to position [70, 0]
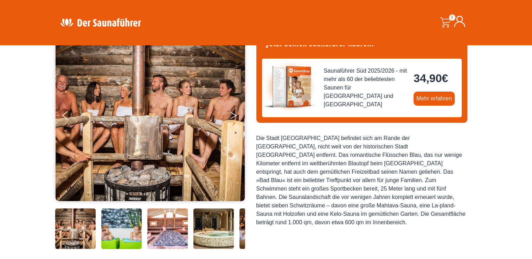
click at [232, 116] on button "Next" at bounding box center [238, 117] width 18 height 18
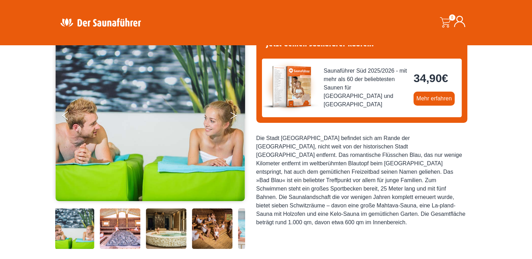
click at [232, 116] on button "Next" at bounding box center [238, 117] width 18 height 18
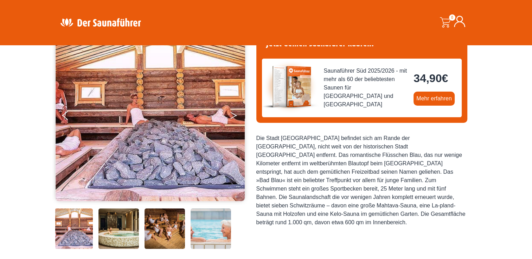
click at [232, 116] on button "Next" at bounding box center [238, 117] width 18 height 18
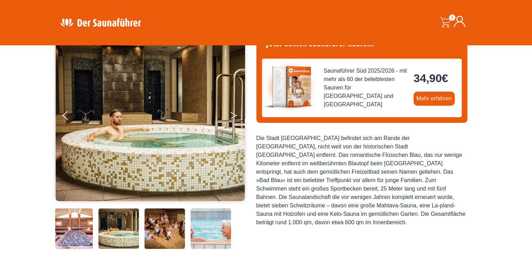
click at [232, 116] on button "Next" at bounding box center [238, 117] width 18 height 18
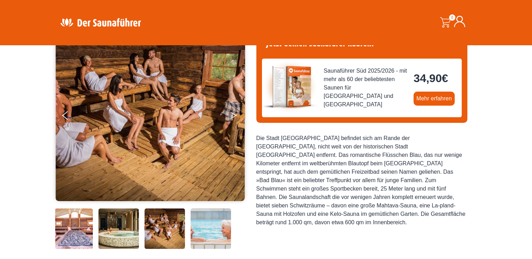
click at [232, 116] on button "Next" at bounding box center [238, 117] width 18 height 18
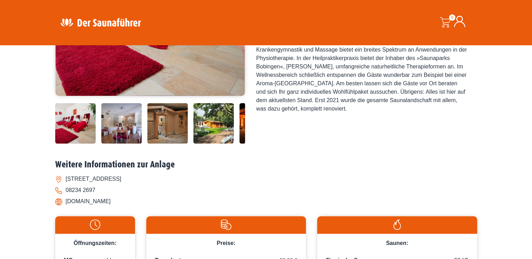
scroll to position [351, 0]
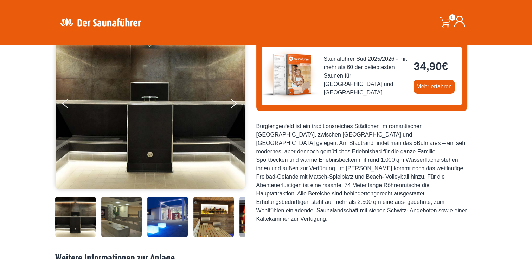
scroll to position [70, 0]
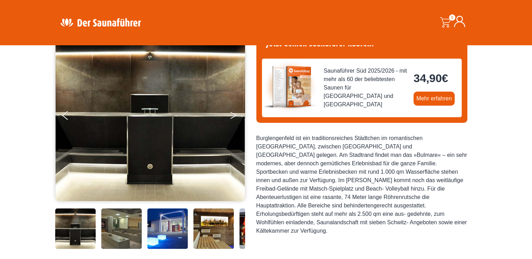
click at [233, 115] on button "Next" at bounding box center [238, 117] width 18 height 18
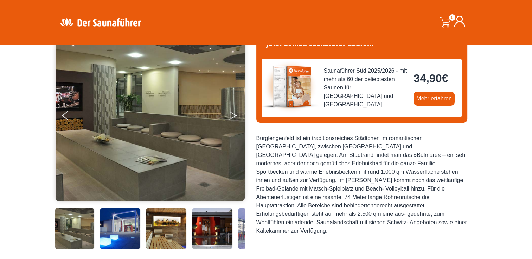
click at [233, 115] on button "Next" at bounding box center [238, 117] width 18 height 18
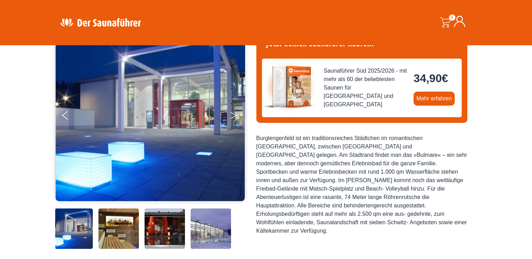
click at [233, 115] on button "Next" at bounding box center [238, 117] width 18 height 18
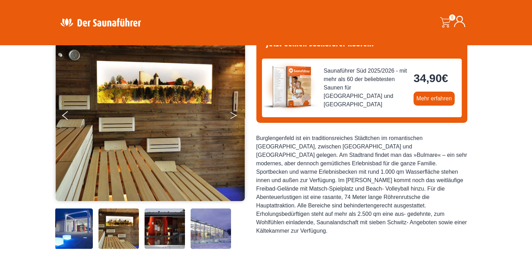
click at [233, 115] on button "Next" at bounding box center [238, 117] width 18 height 18
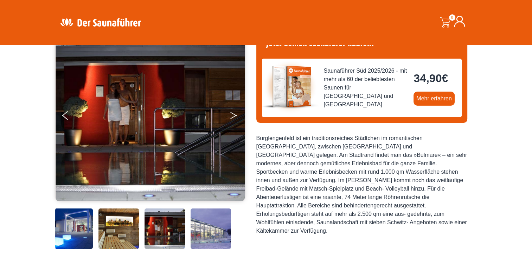
click at [233, 115] on button "Next" at bounding box center [238, 117] width 18 height 18
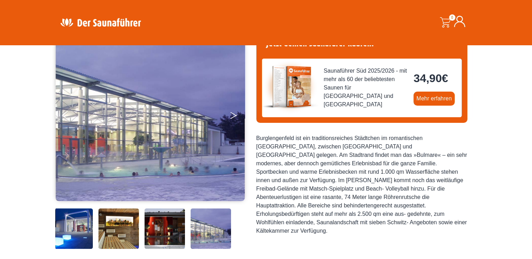
click at [233, 115] on button "Next" at bounding box center [238, 117] width 18 height 18
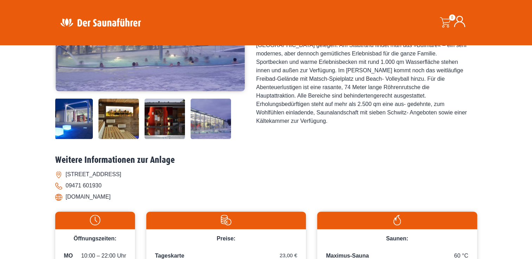
scroll to position [176, 0]
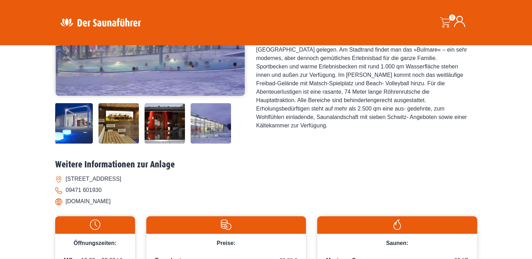
drag, startPoint x: 66, startPoint y: 201, endPoint x: 117, endPoint y: 206, distance: 51.3
click at [117, 206] on li "www.bulmare.de" at bounding box center [266, 201] width 422 height 11
copy li "www.bulmare.de"
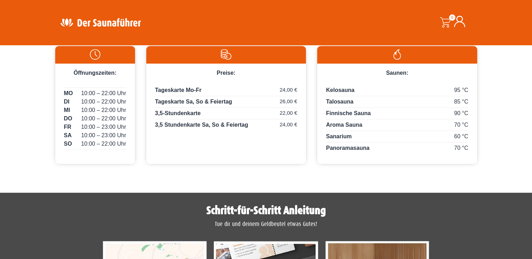
scroll to position [316, 0]
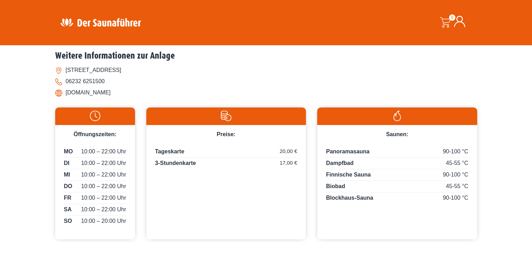
scroll to position [351, 0]
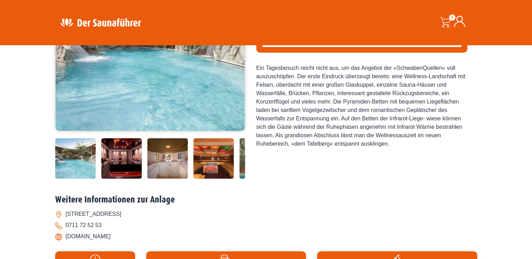
scroll to position [105, 0]
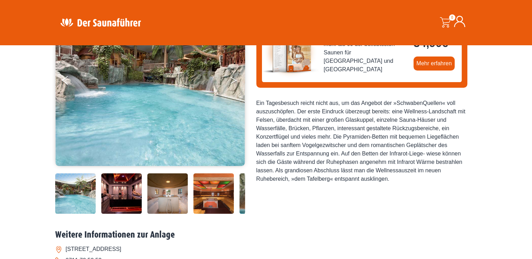
click at [234, 81] on icon "Next" at bounding box center [233, 82] width 6 height 4
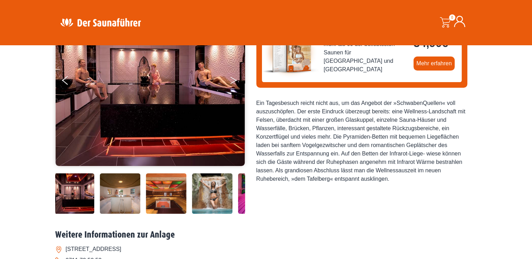
click at [234, 81] on icon "Next" at bounding box center [233, 82] width 6 height 4
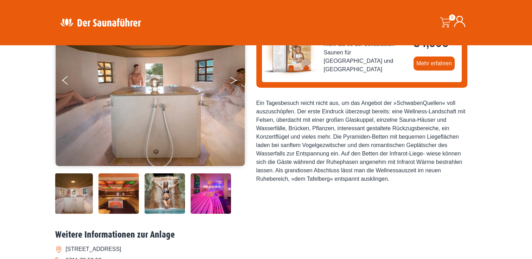
click at [234, 81] on icon "Next" at bounding box center [233, 82] width 6 height 4
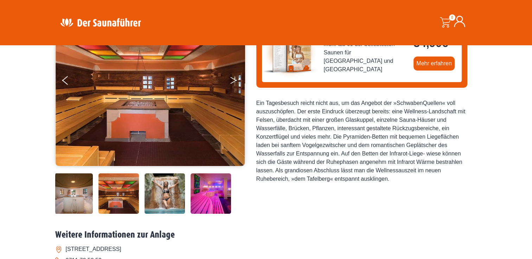
click at [234, 81] on icon "Next" at bounding box center [233, 82] width 6 height 4
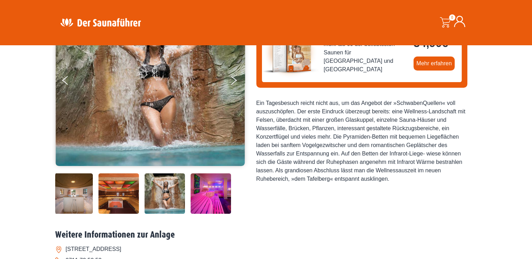
scroll to position [35, 0]
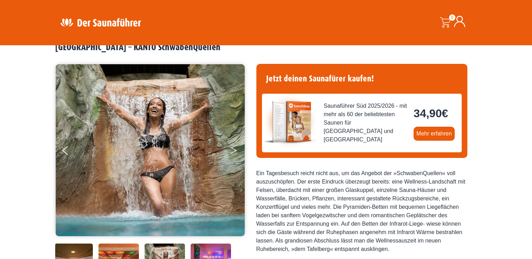
click at [233, 152] on icon "Next" at bounding box center [233, 152] width 6 height 4
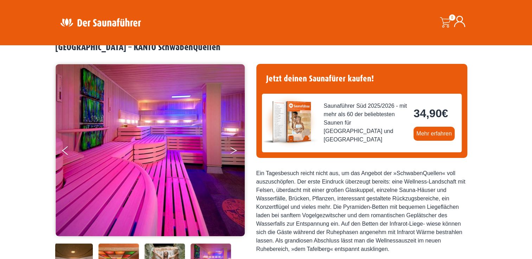
click at [233, 152] on icon "Next" at bounding box center [233, 152] width 6 height 4
click at [231, 150] on button "Next" at bounding box center [238, 152] width 18 height 18
click at [234, 149] on button "Next" at bounding box center [238, 152] width 18 height 18
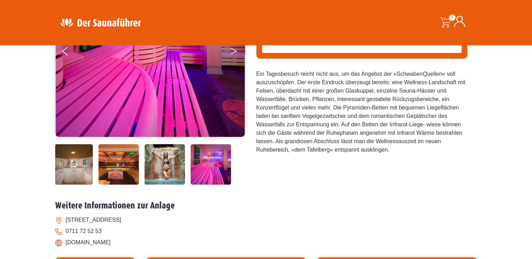
scroll to position [211, 0]
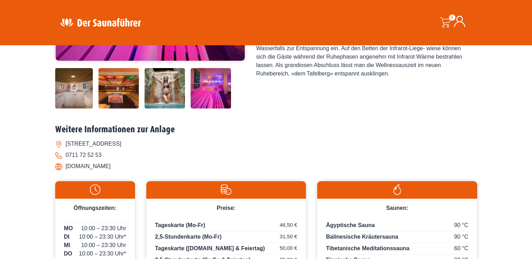
drag, startPoint x: 67, startPoint y: 166, endPoint x: 144, endPoint y: 174, distance: 77.7
click at [144, 174] on div "Weitere Informationen zur Anlage [STREET_ADDRESS] 0711 72 52 53 [DOMAIN_NAME]" at bounding box center [266, 150] width 422 height 52
copy li "[DOMAIN_NAME]"
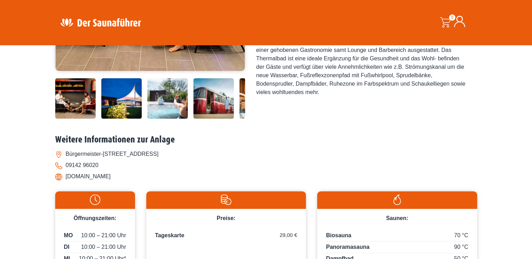
scroll to position [281, 0]
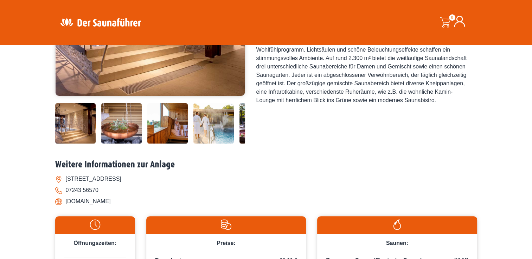
scroll to position [35, 0]
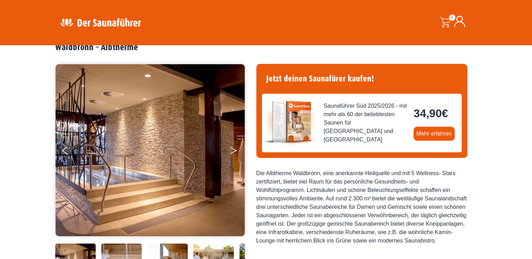
click at [233, 150] on button "Next" at bounding box center [238, 152] width 18 height 18
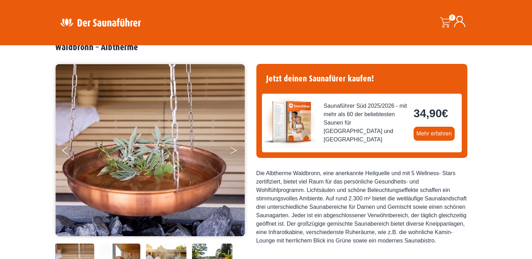
click at [233, 150] on button "Next" at bounding box center [238, 152] width 18 height 18
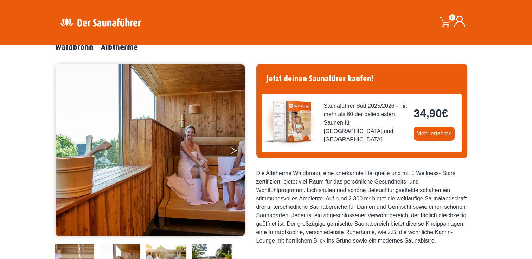
click at [233, 150] on button "Next" at bounding box center [238, 152] width 18 height 18
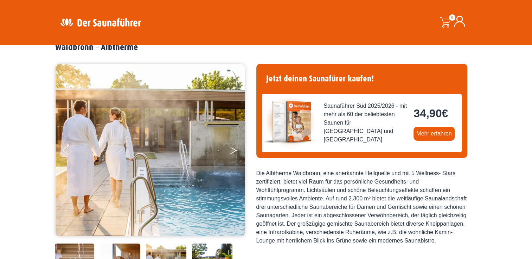
click at [233, 150] on button "Next" at bounding box center [238, 152] width 18 height 18
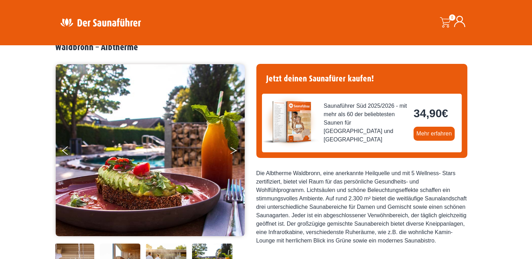
click at [233, 150] on button "Next" at bounding box center [238, 152] width 18 height 18
click at [234, 150] on icon "Next" at bounding box center [233, 149] width 6 height 4
click at [234, 151] on icon "Next" at bounding box center [233, 152] width 6 height 4
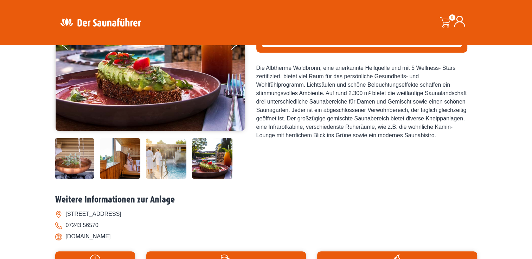
scroll to position [281, 0]
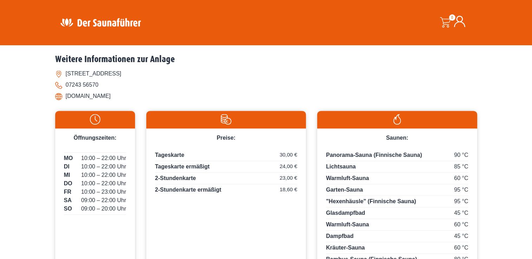
drag, startPoint x: 138, startPoint y: 96, endPoint x: 63, endPoint y: 93, distance: 75.3
click at [63, 93] on li "www.albtherme-waldbronn.de" at bounding box center [266, 96] width 422 height 11
copy li "www.albtherme-waldbronn.de"
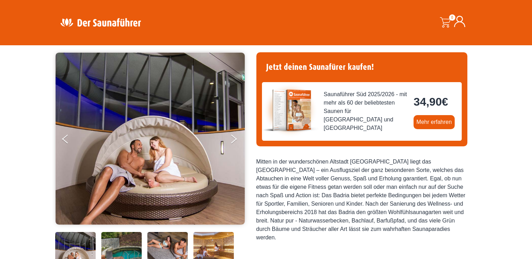
scroll to position [35, 0]
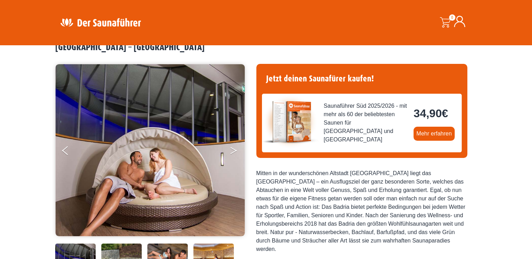
click at [232, 150] on button "Next" at bounding box center [238, 152] width 18 height 18
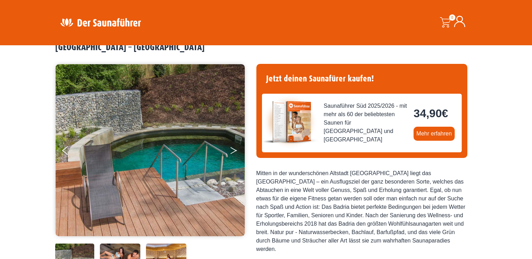
click at [232, 150] on button "Next" at bounding box center [238, 152] width 18 height 18
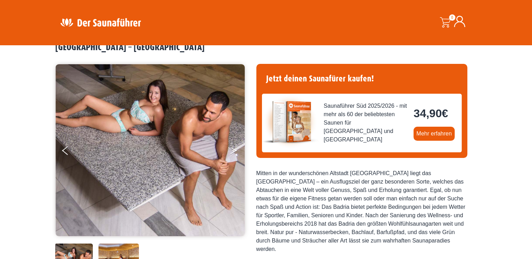
click at [232, 150] on button "Next" at bounding box center [238, 152] width 18 height 18
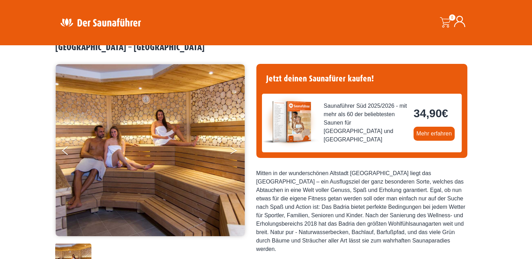
click at [232, 150] on button "Next" at bounding box center [238, 152] width 18 height 18
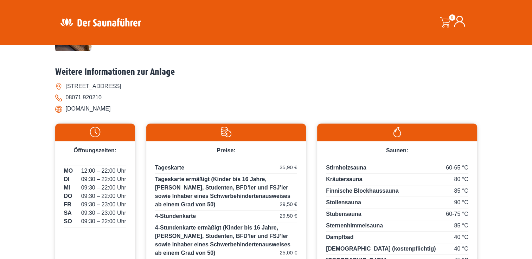
scroll to position [281, 0]
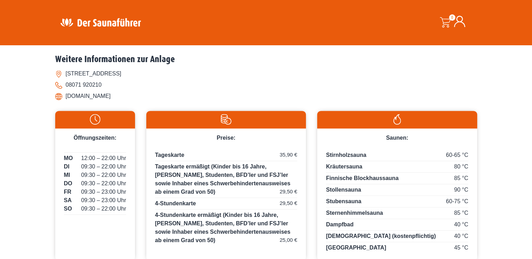
drag, startPoint x: 106, startPoint y: 73, endPoint x: 194, endPoint y: 67, distance: 88.4
click at [194, 67] on div "Alkorstraße 14, 83512 Wasserburg am Inn 08071 920210 www.badria.de" at bounding box center [266, 83] width 422 height 37
copy li "83512 Wasserburg am Inn"
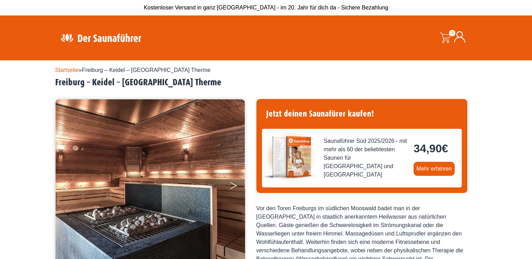
click at [235, 187] on button "Next" at bounding box center [238, 187] width 18 height 18
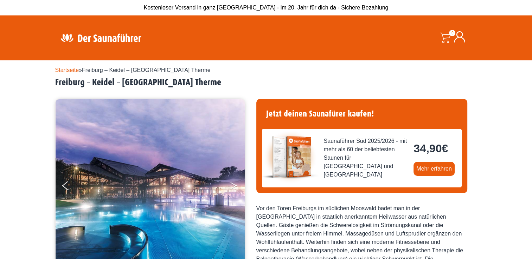
click at [235, 187] on button "Next" at bounding box center [238, 187] width 18 height 18
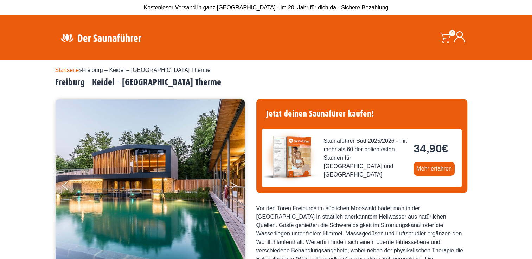
click at [235, 187] on button "Next" at bounding box center [238, 187] width 18 height 18
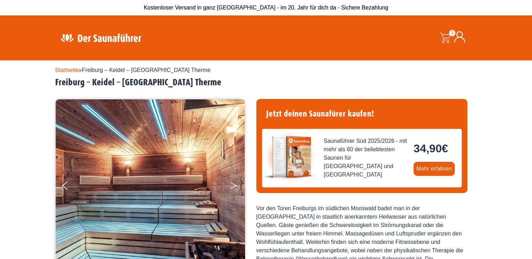
click at [235, 187] on button "Next" at bounding box center [238, 187] width 18 height 18
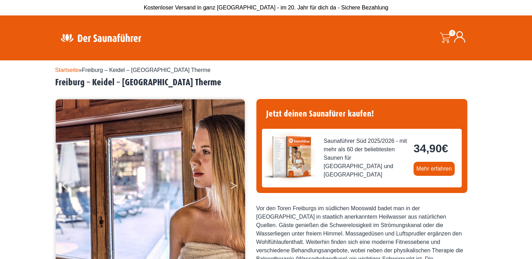
click at [235, 187] on button "Next" at bounding box center [238, 187] width 18 height 18
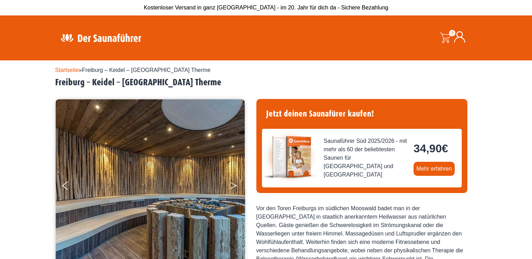
click at [235, 187] on button "Next" at bounding box center [238, 187] width 18 height 18
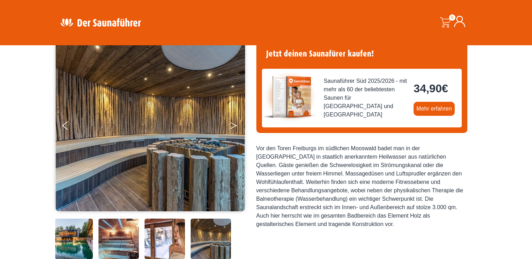
scroll to position [141, 0]
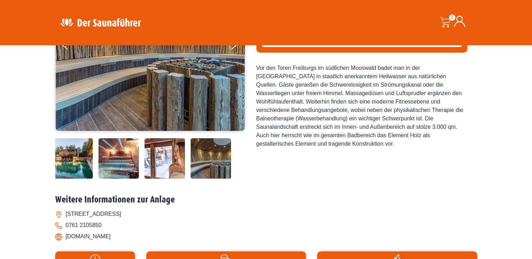
drag, startPoint x: 65, startPoint y: 237, endPoint x: 126, endPoint y: 238, distance: 61.1
click at [126, 238] on li "[DOMAIN_NAME]" at bounding box center [266, 236] width 422 height 11
copy li "[DOMAIN_NAME]"
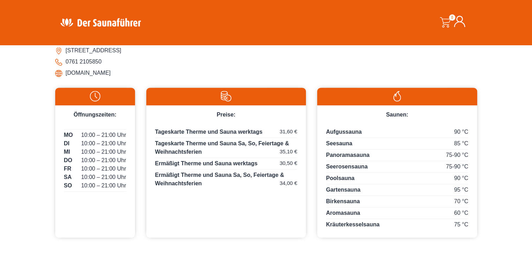
scroll to position [316, 0]
